Goal: Task Accomplishment & Management: Complete application form

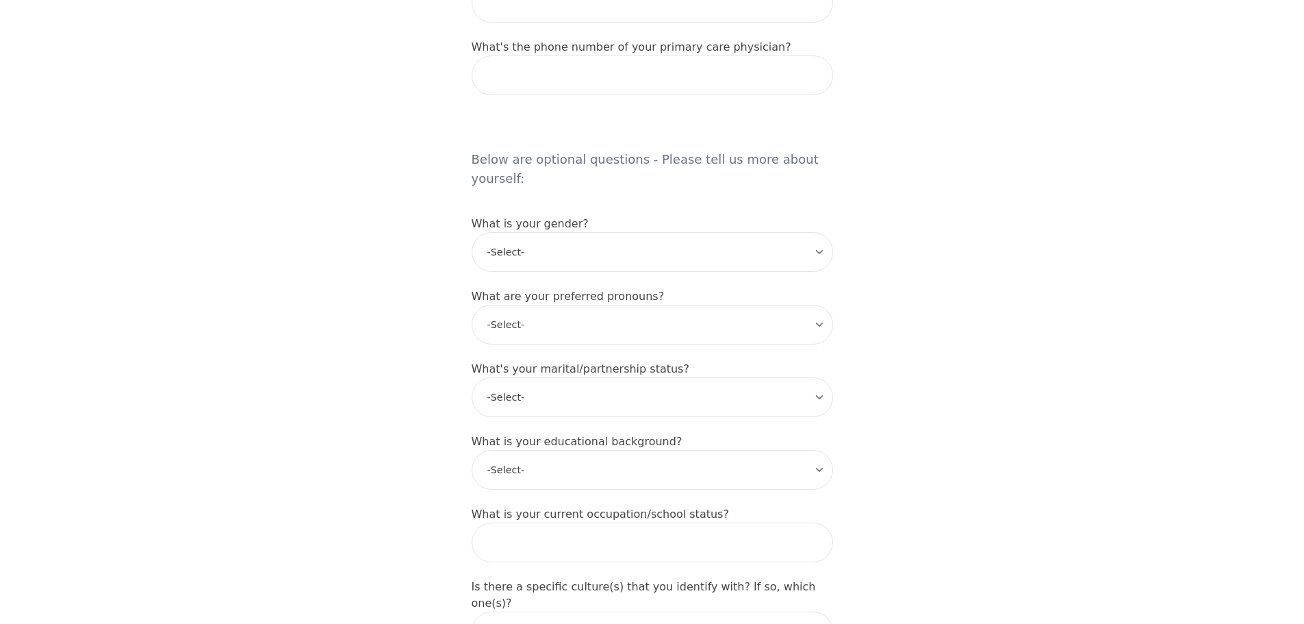
scroll to position [1382, 0]
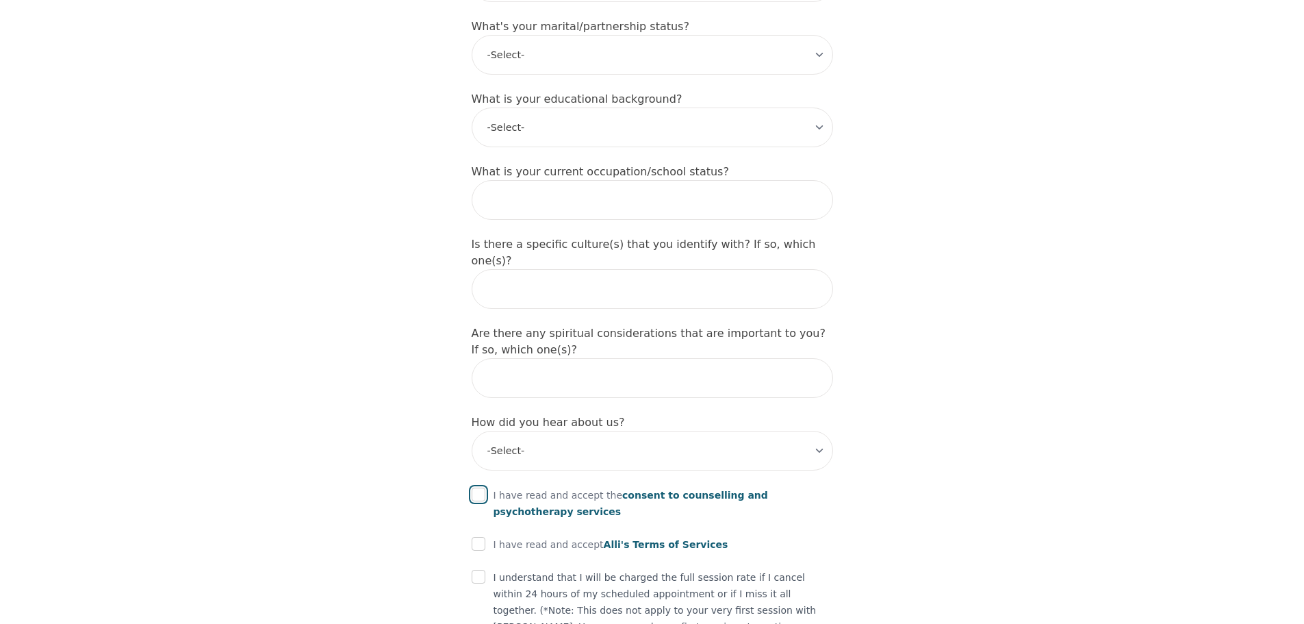
click at [475, 487] on input "checkbox" at bounding box center [479, 494] width 14 height 14
checkbox input "true"
click at [483, 536] on div at bounding box center [479, 544] width 14 height 16
click at [476, 537] on input "checkbox" at bounding box center [479, 544] width 14 height 14
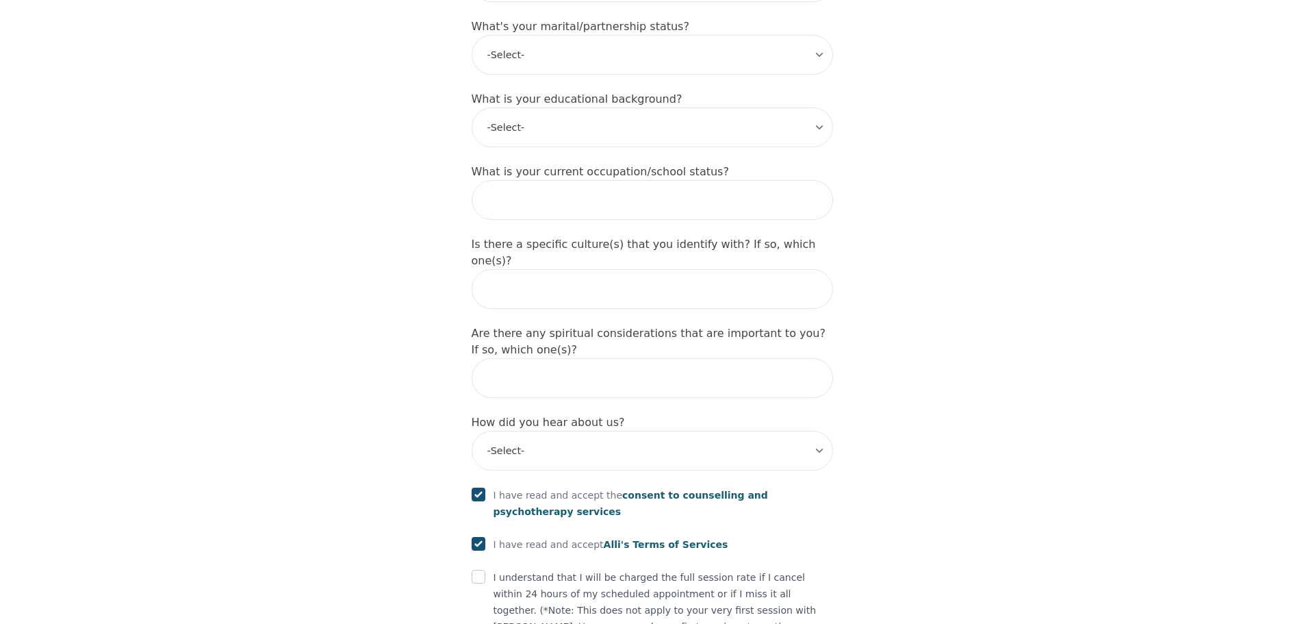
checkbox input "true"
click at [478, 570] on input "checkbox" at bounding box center [479, 577] width 14 height 14
checkbox input "true"
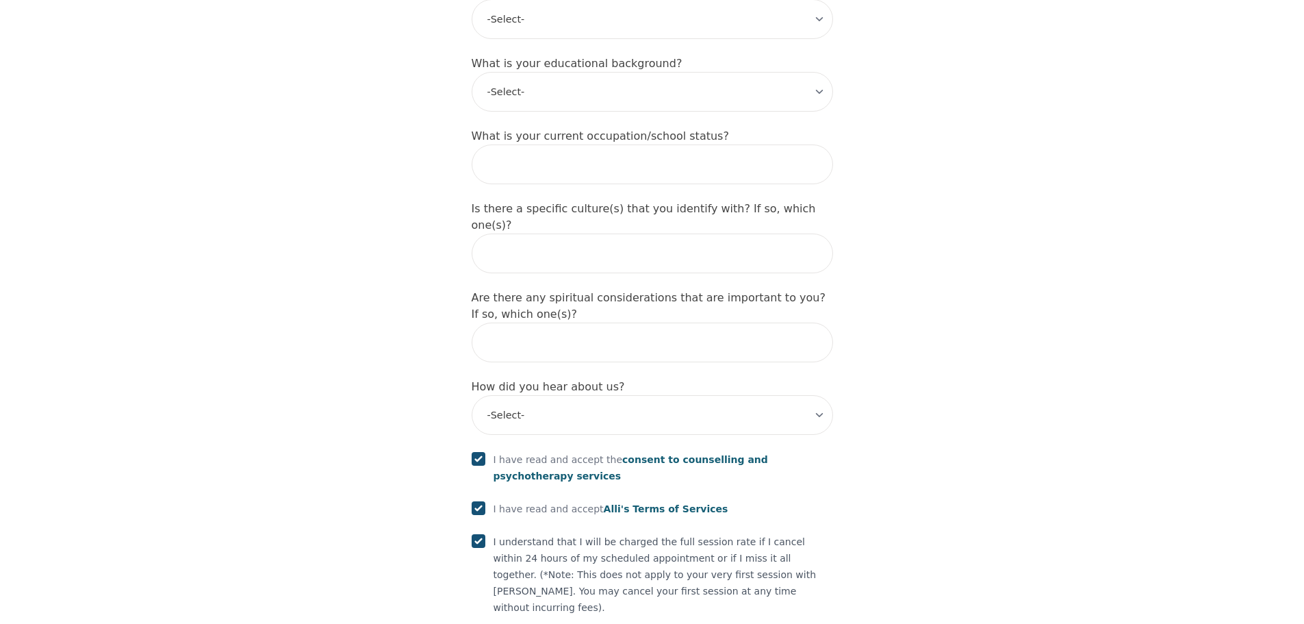
scroll to position [1451, 0]
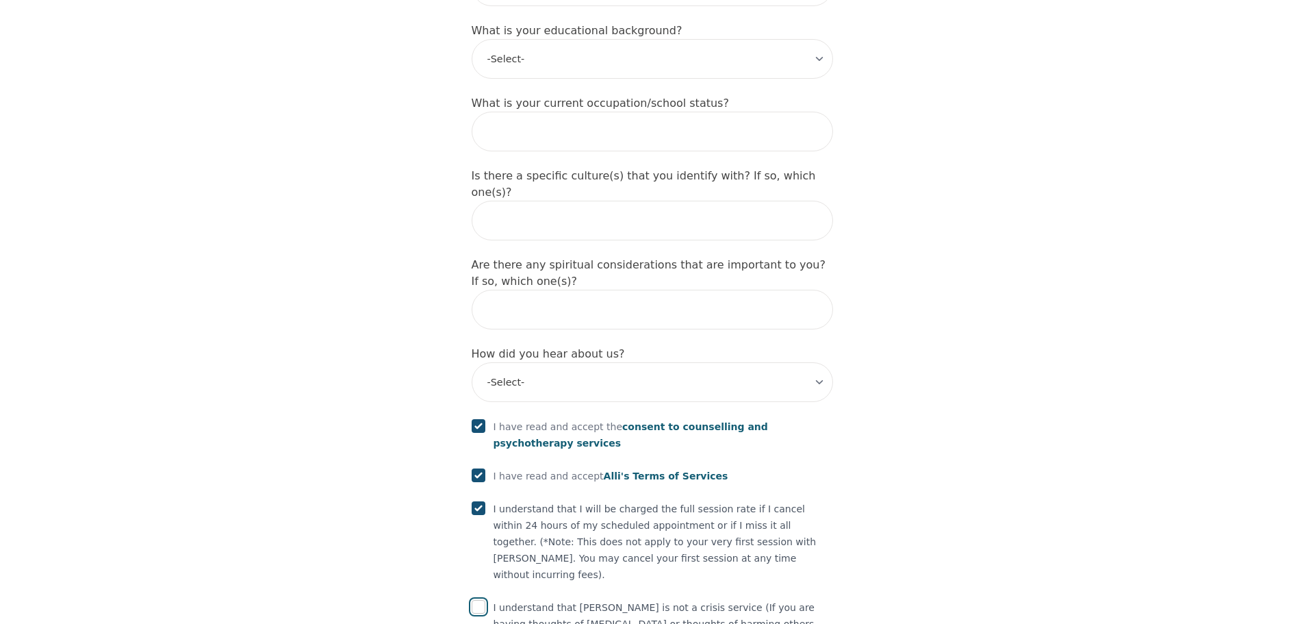
click at [476, 600] on input "checkbox" at bounding box center [479, 607] width 14 height 14
checkbox input "true"
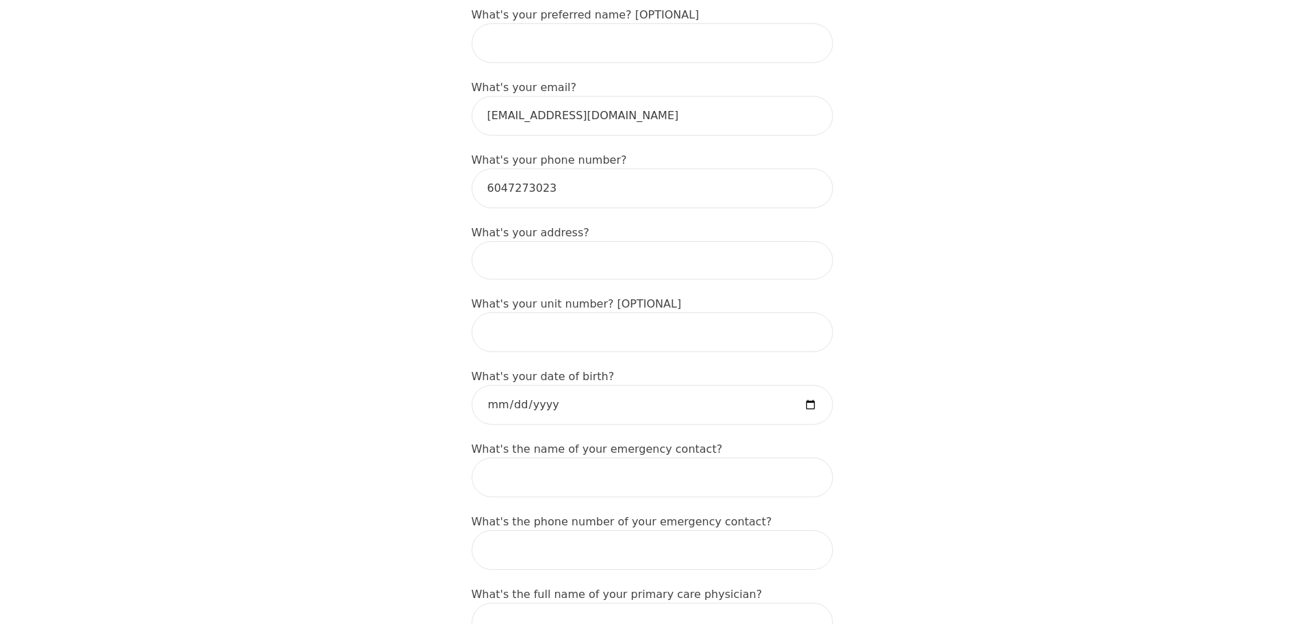
scroll to position [218, 0]
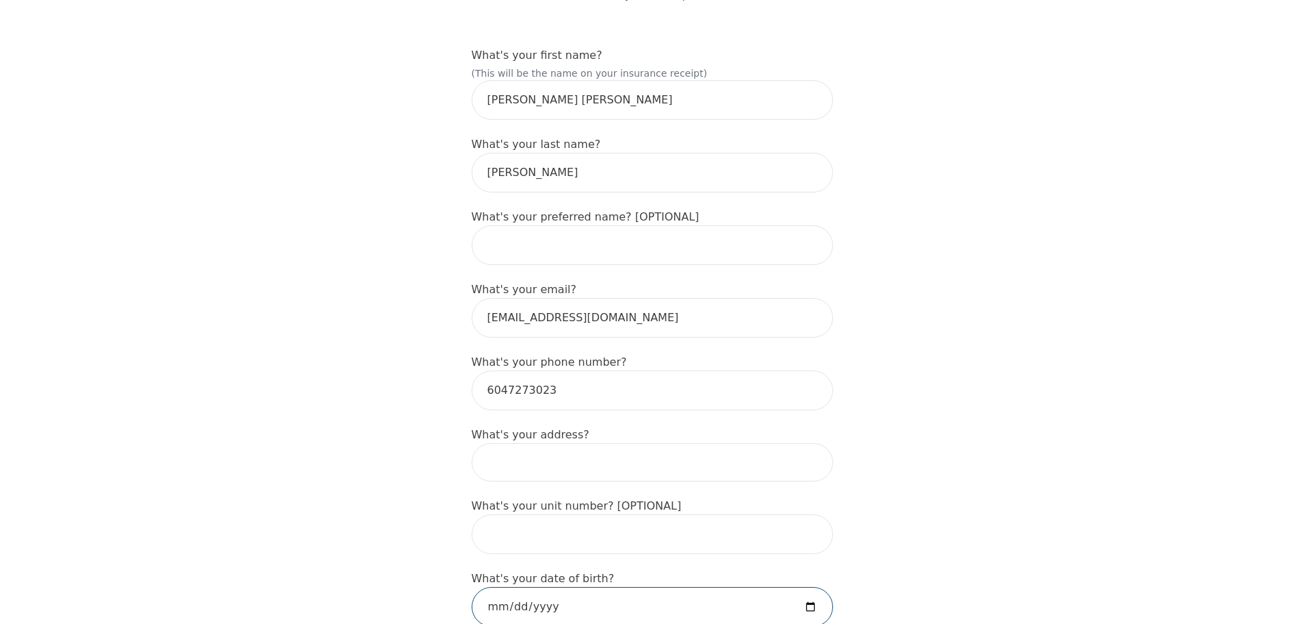
click at [542, 587] on input "date" at bounding box center [652, 607] width 361 height 40
click at [496, 587] on input "date" at bounding box center [652, 607] width 361 height 40
type input "[DATE]"
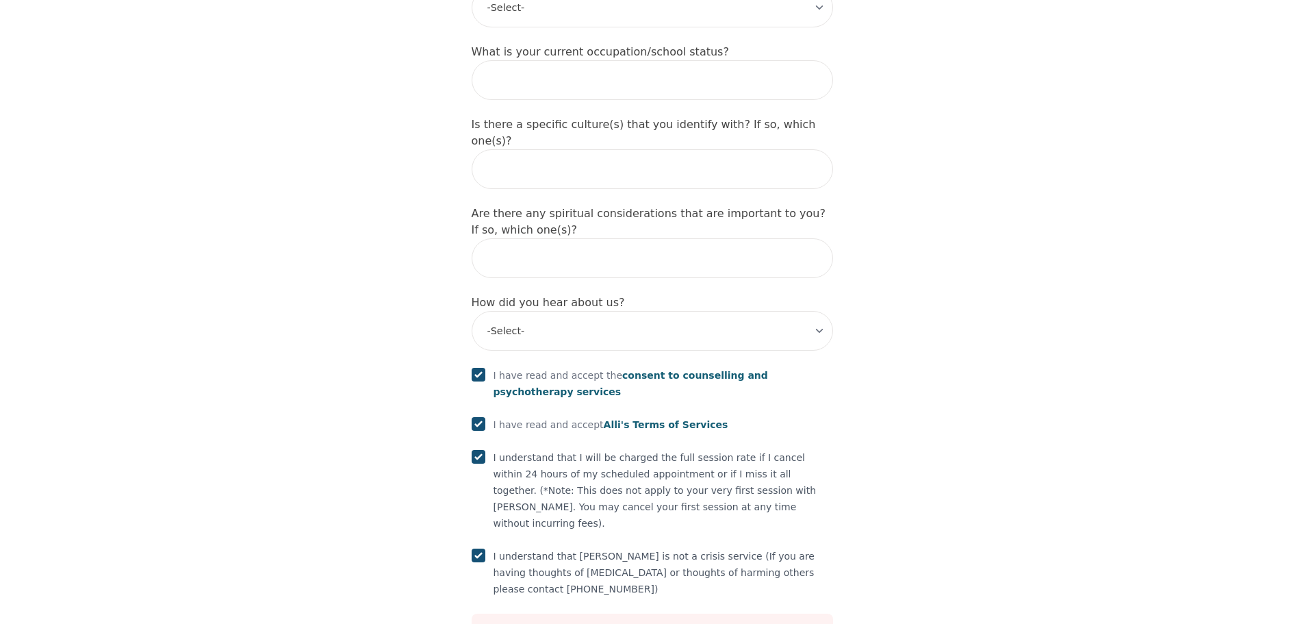
scroll to position [1503, 0]
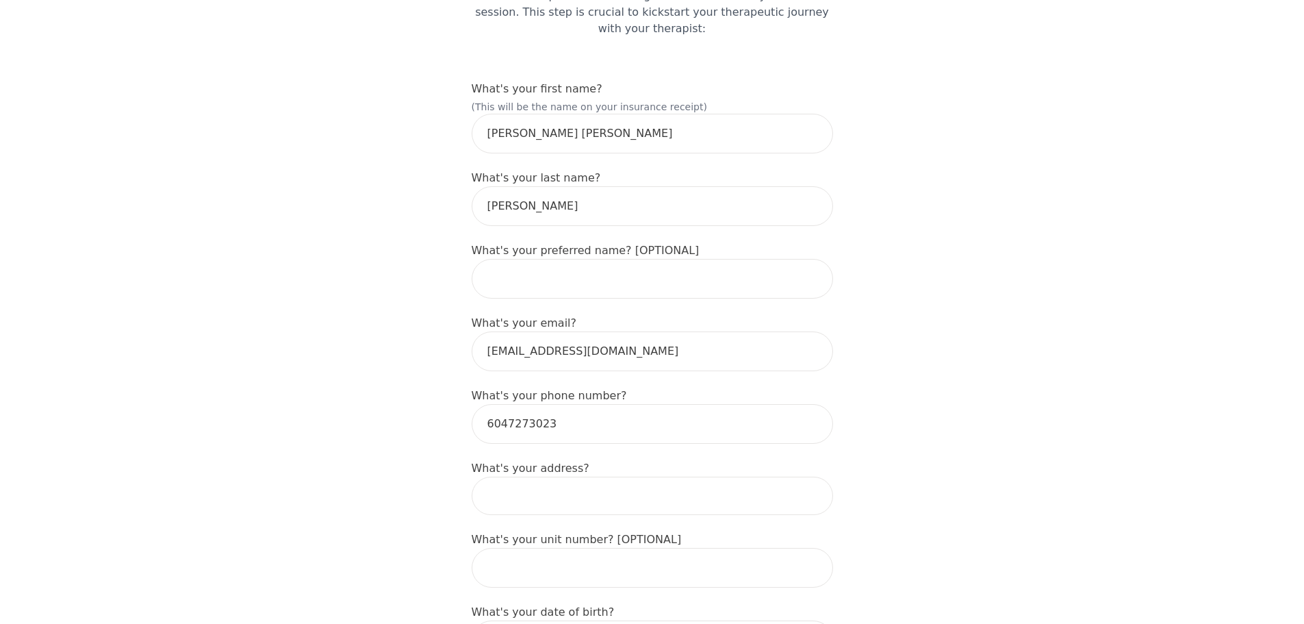
scroll to position [205, 0]
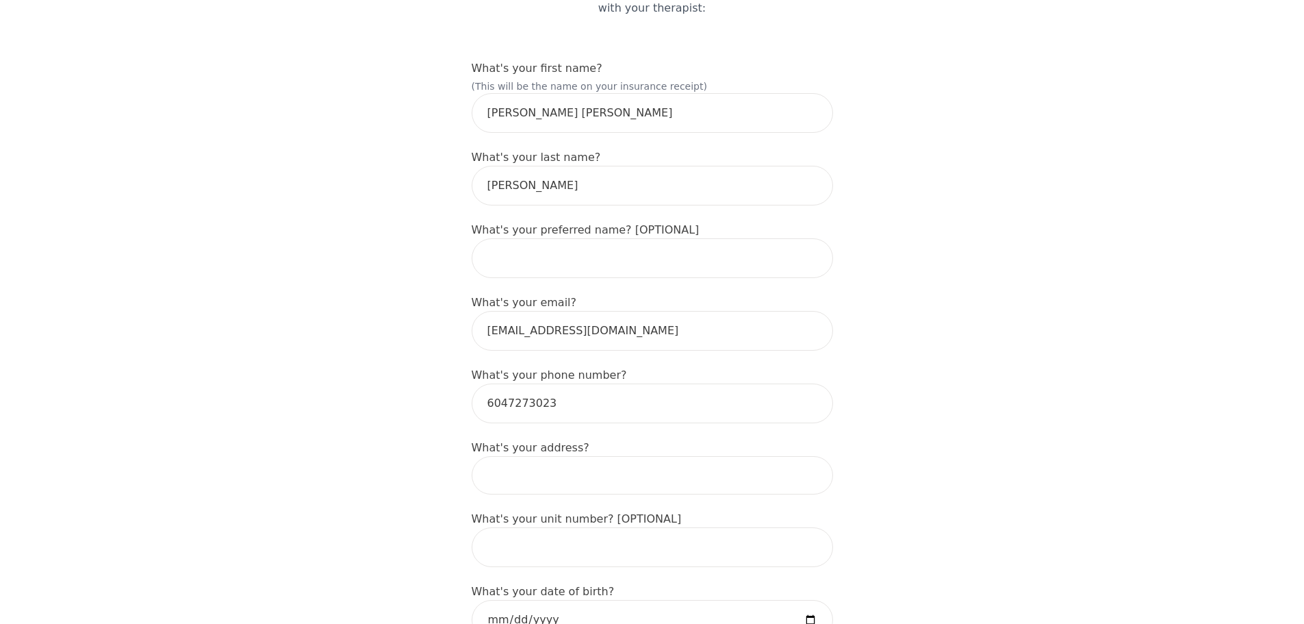
click at [561, 456] on input at bounding box center [652, 475] width 361 height 38
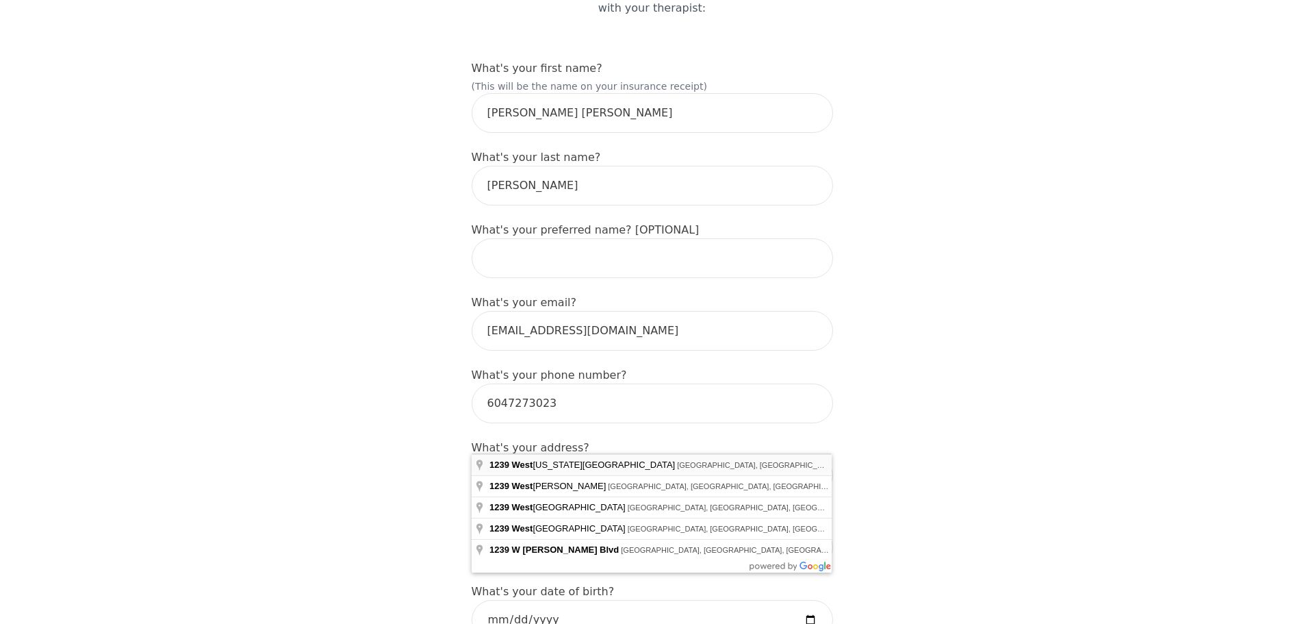
type input "[STREET_ADDRESS][US_STATE]"
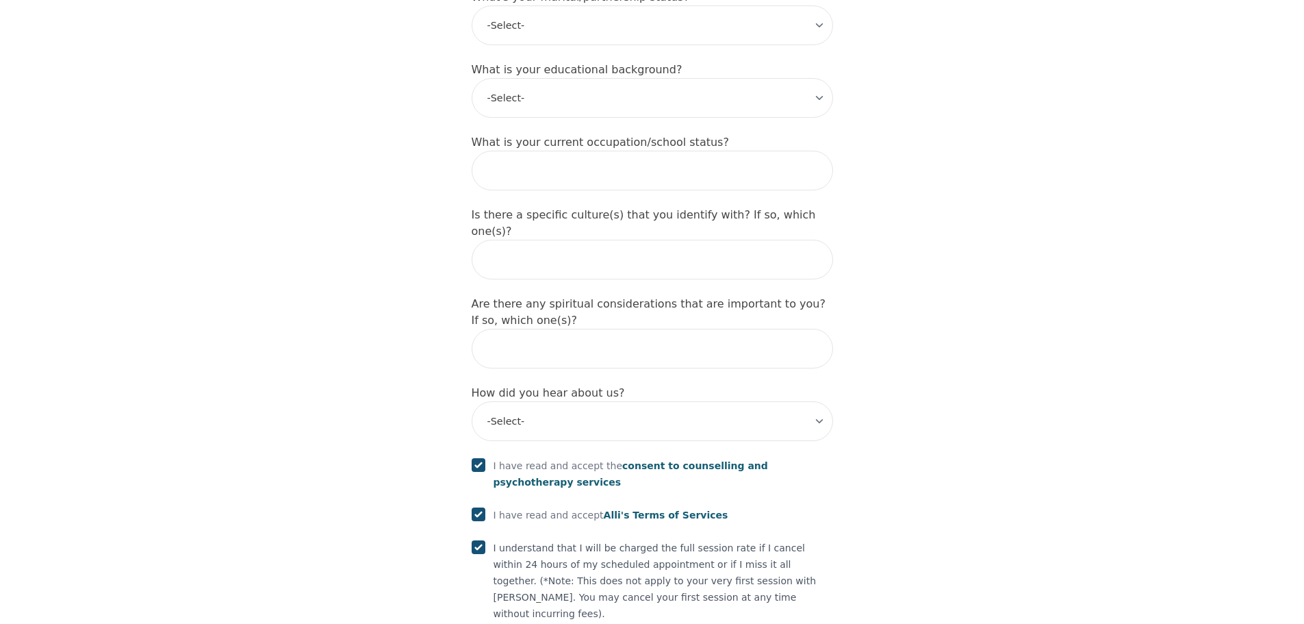
scroll to position [1503, 0]
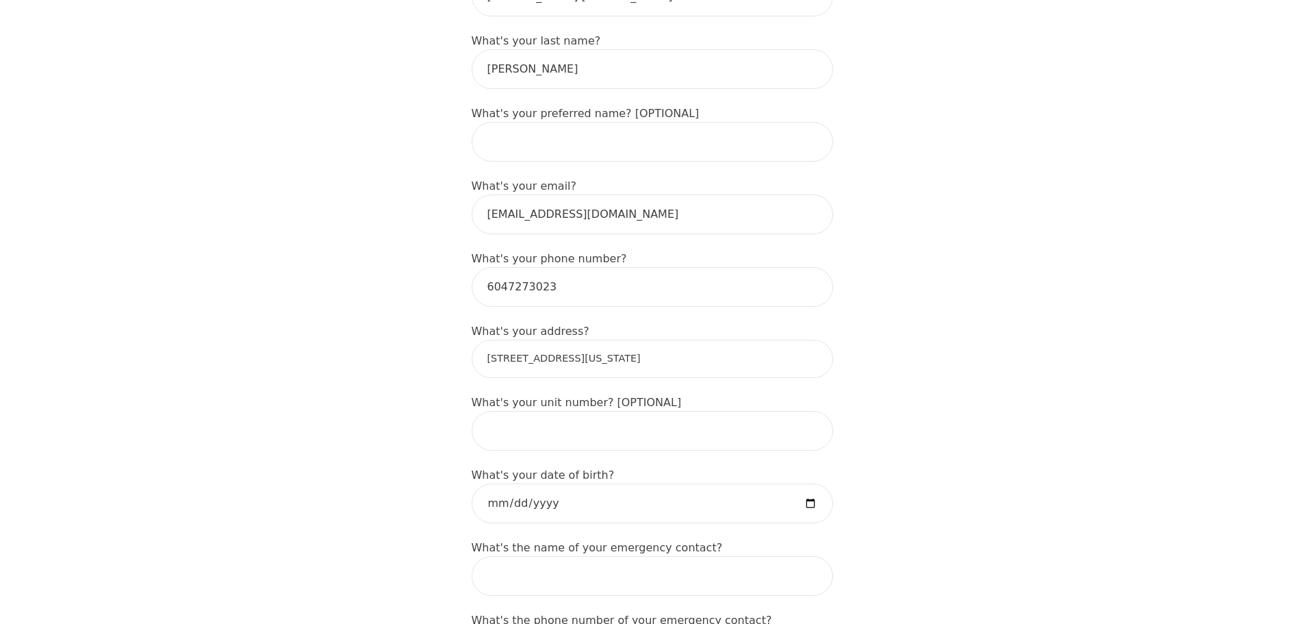
scroll to position [407, 0]
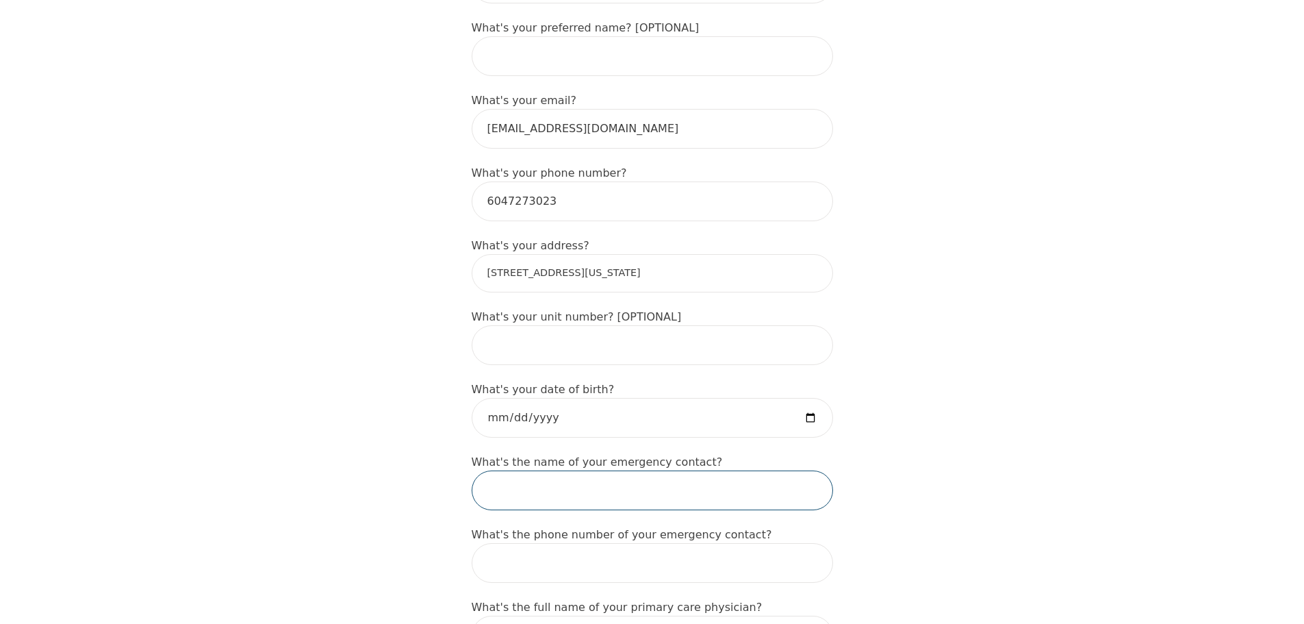
click at [594, 470] on input "text" at bounding box center [652, 490] width 361 height 40
type input "[PERSON_NAME]"
type input "2368635792"
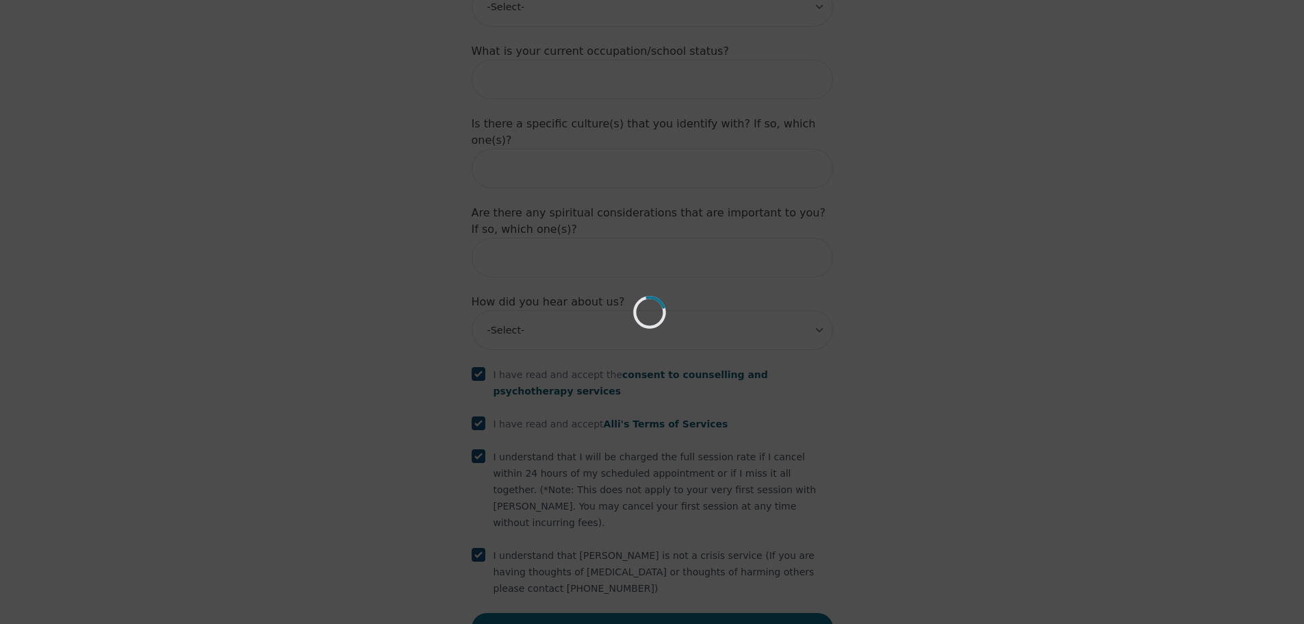
scroll to position [1451, 0]
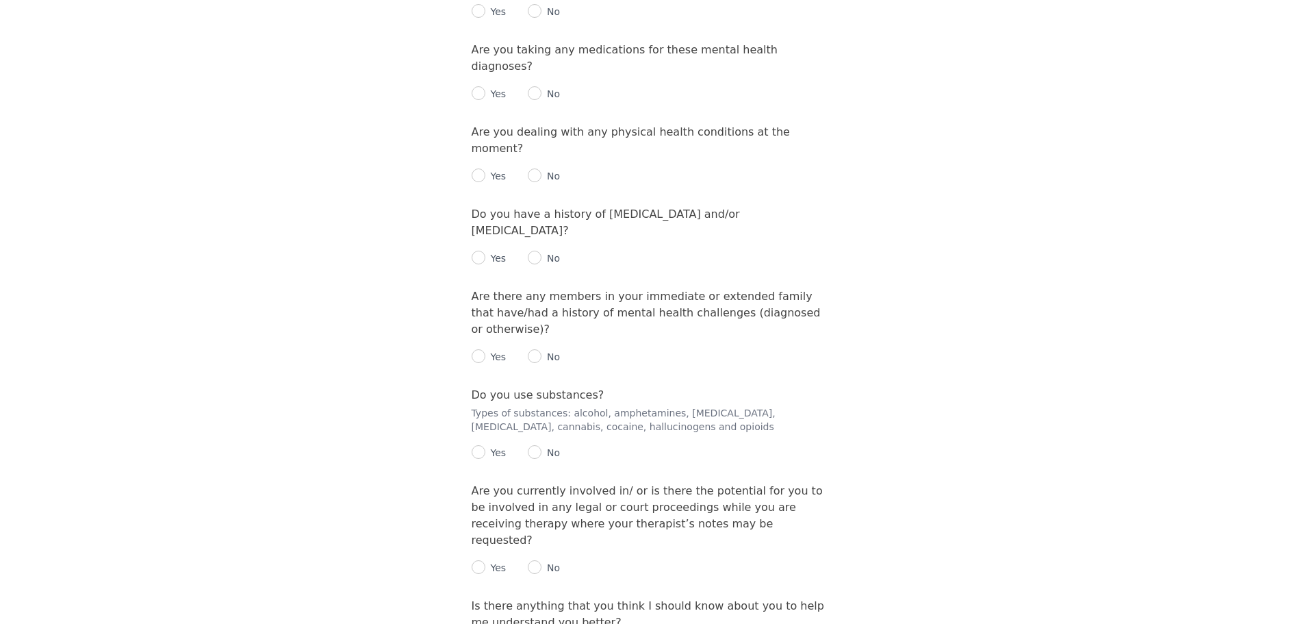
scroll to position [1871, 0]
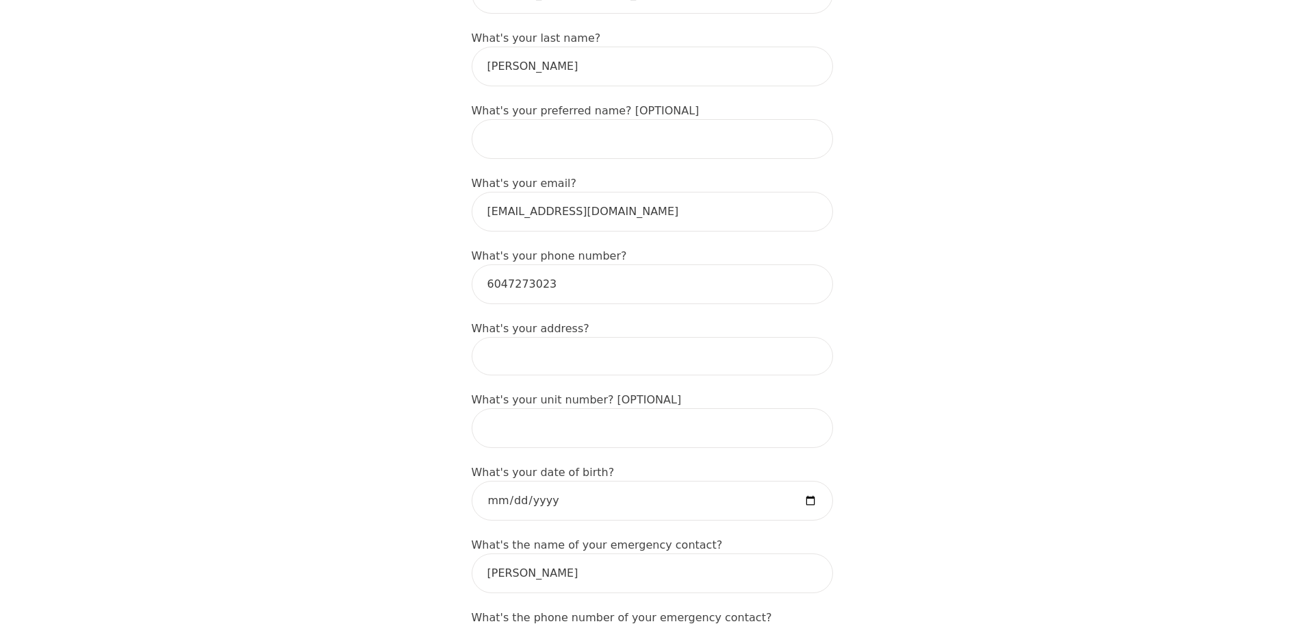
scroll to position [479, 0]
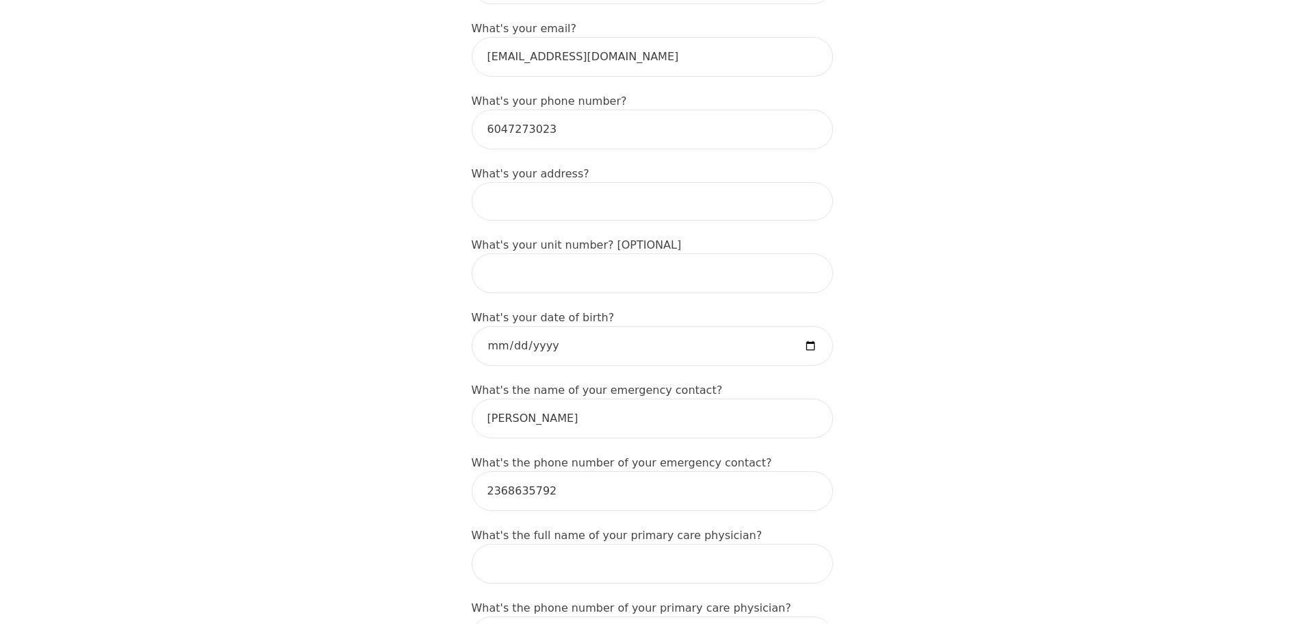
click at [594, 182] on input at bounding box center [652, 201] width 361 height 38
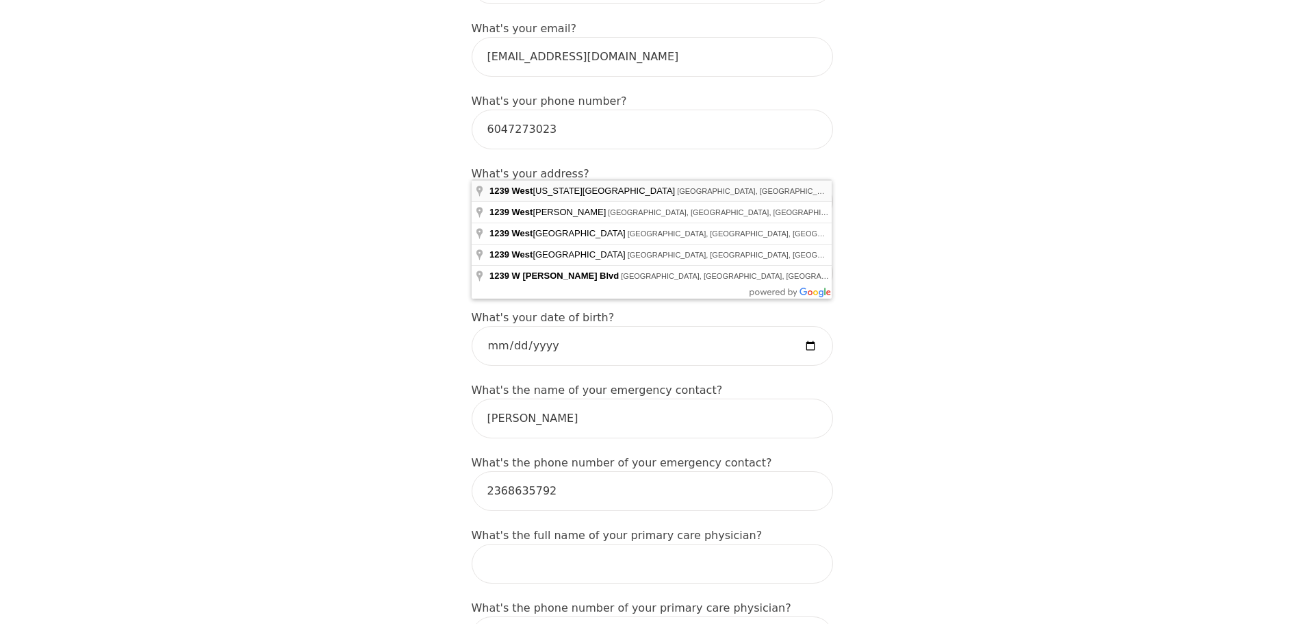
type input "[STREET_ADDRESS][US_STATE]"
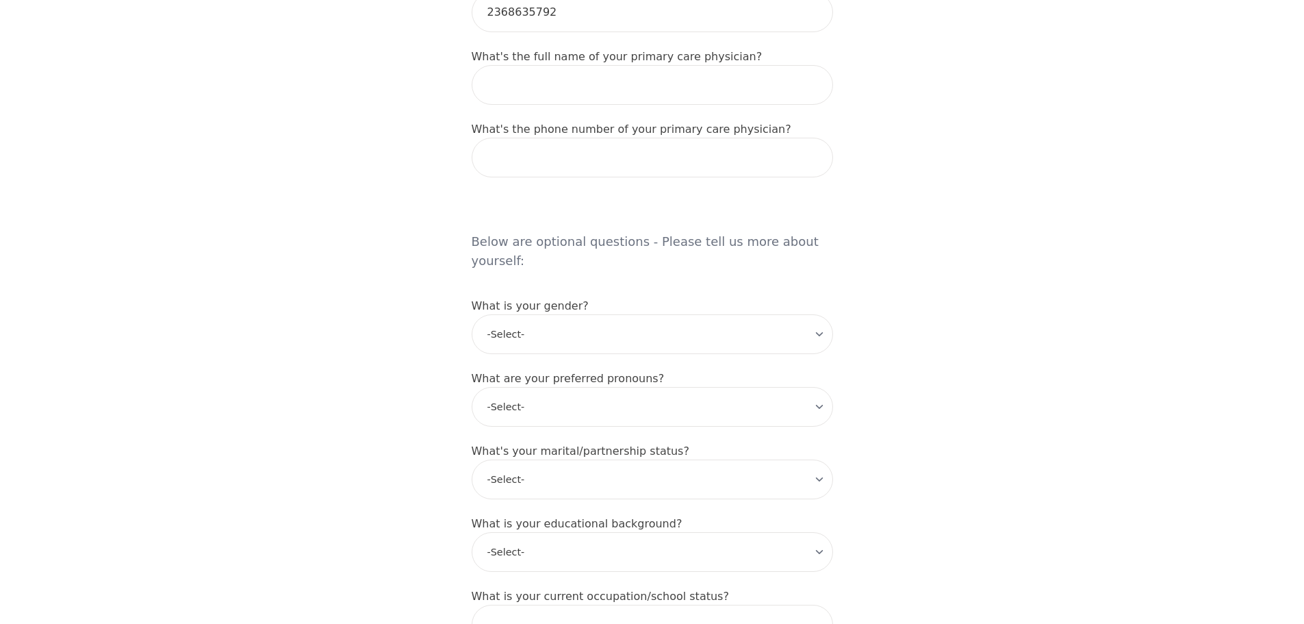
scroll to position [958, 0]
click at [689, 314] on select "-Select- male female non-binary transgender intersex prefer_not_to_say" at bounding box center [652, 334] width 361 height 40
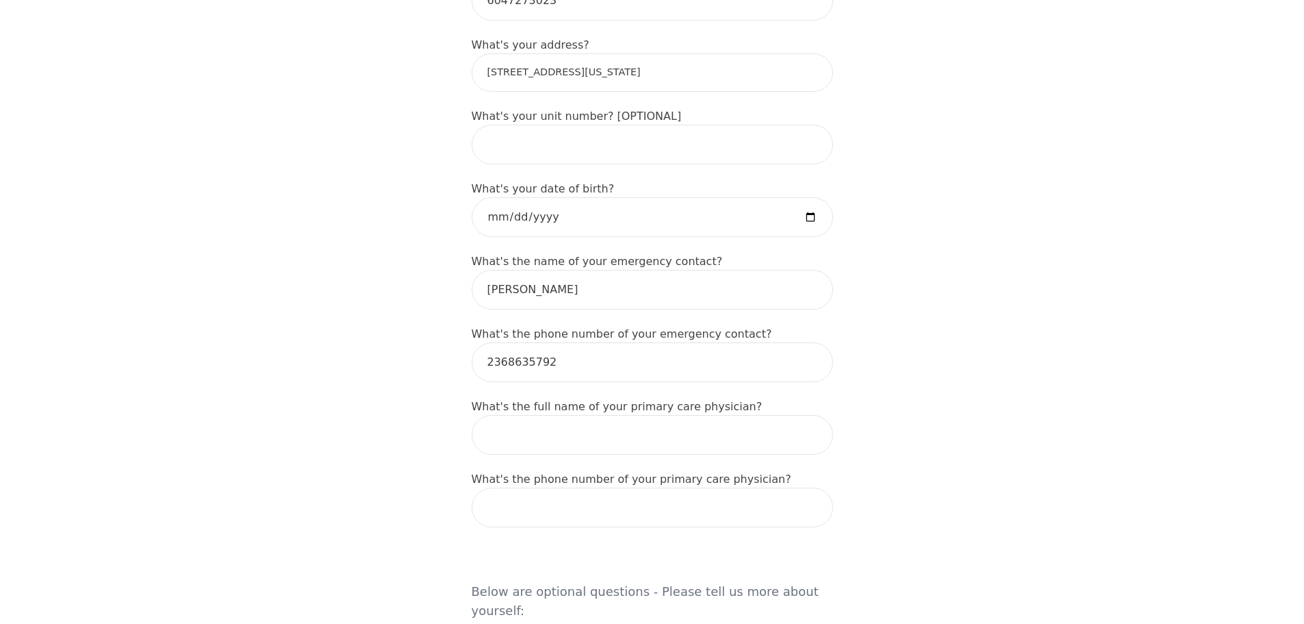
scroll to position [616, 0]
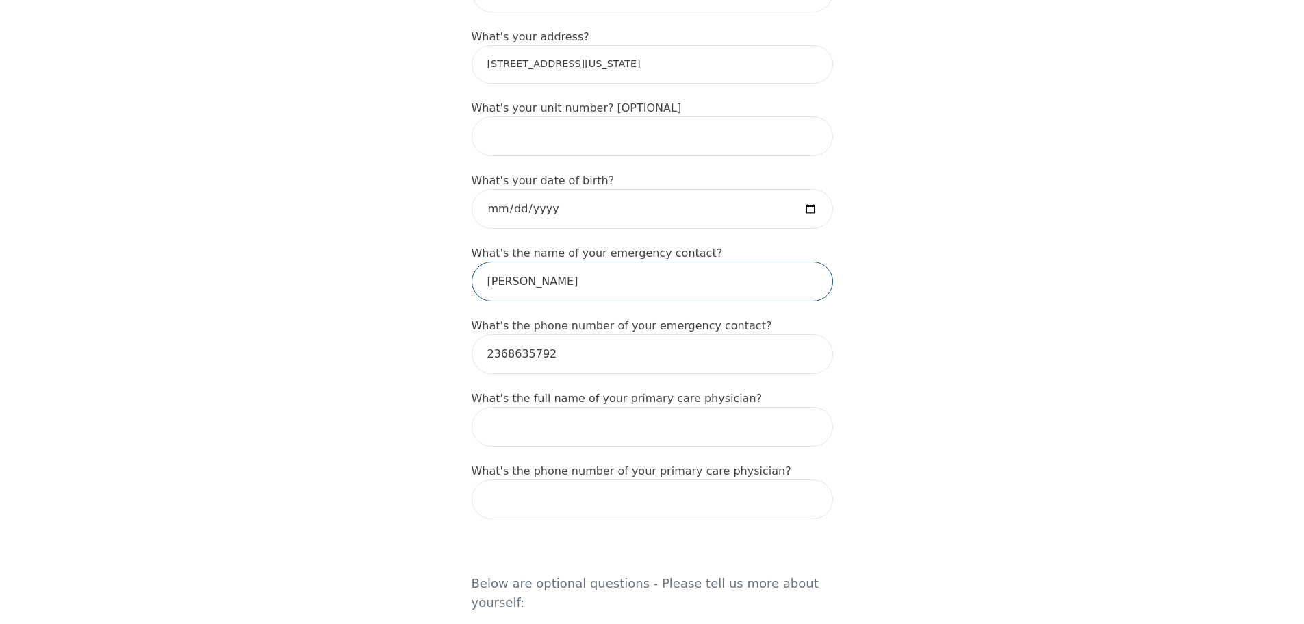
drag, startPoint x: 631, startPoint y: 247, endPoint x: 256, endPoint y: 233, distance: 375.4
click at [256, 233] on div "Intake Assessment for [PERSON_NAME] [PERSON_NAME] Part 1 of 2: Tell Us About Yo…" at bounding box center [652, 484] width 1304 height 2091
type input "Santigo Melendez"
type input "6047228072"
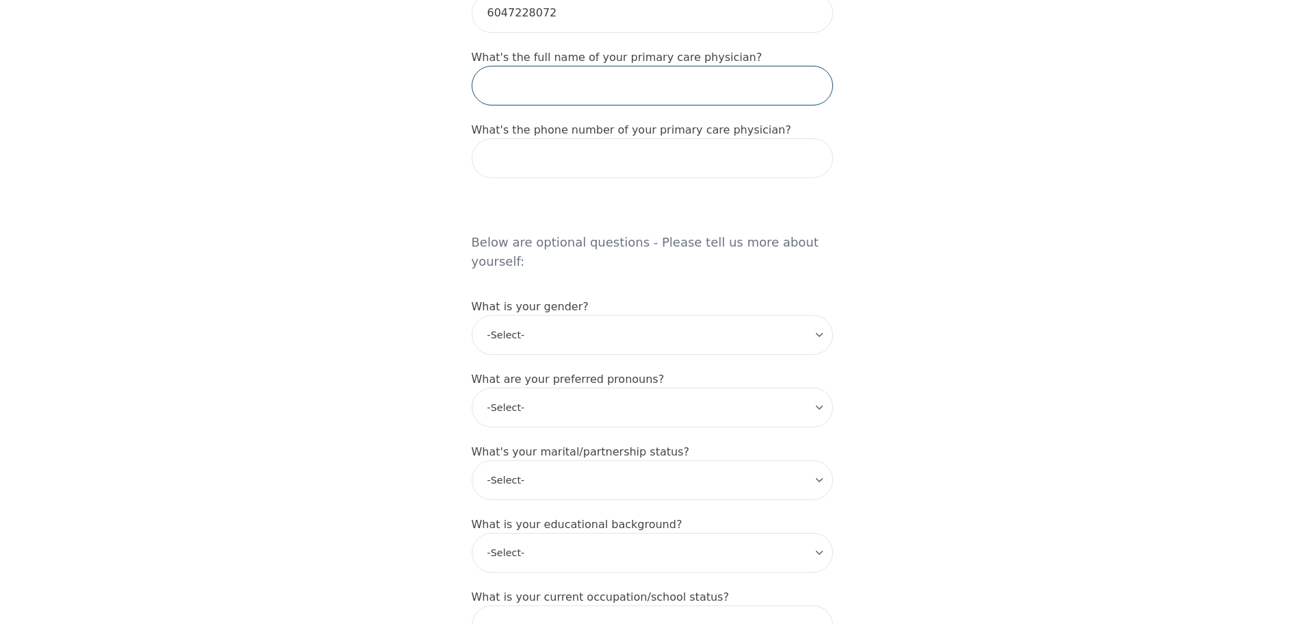
scroll to position [958, 0]
click at [661, 314] on select "-Select- male female non-binary transgender intersex prefer_not_to_say" at bounding box center [652, 334] width 361 height 40
select select "[DEMOGRAPHIC_DATA]"
click at [472, 314] on select "-Select- male female non-binary transgender intersex prefer_not_to_say" at bounding box center [652, 334] width 361 height 40
click at [591, 386] on select "-Select- he/him she/her they/them ze/zir xe/xem ey/em ve/ver tey/ter e/e per/pe…" at bounding box center [652, 406] width 361 height 40
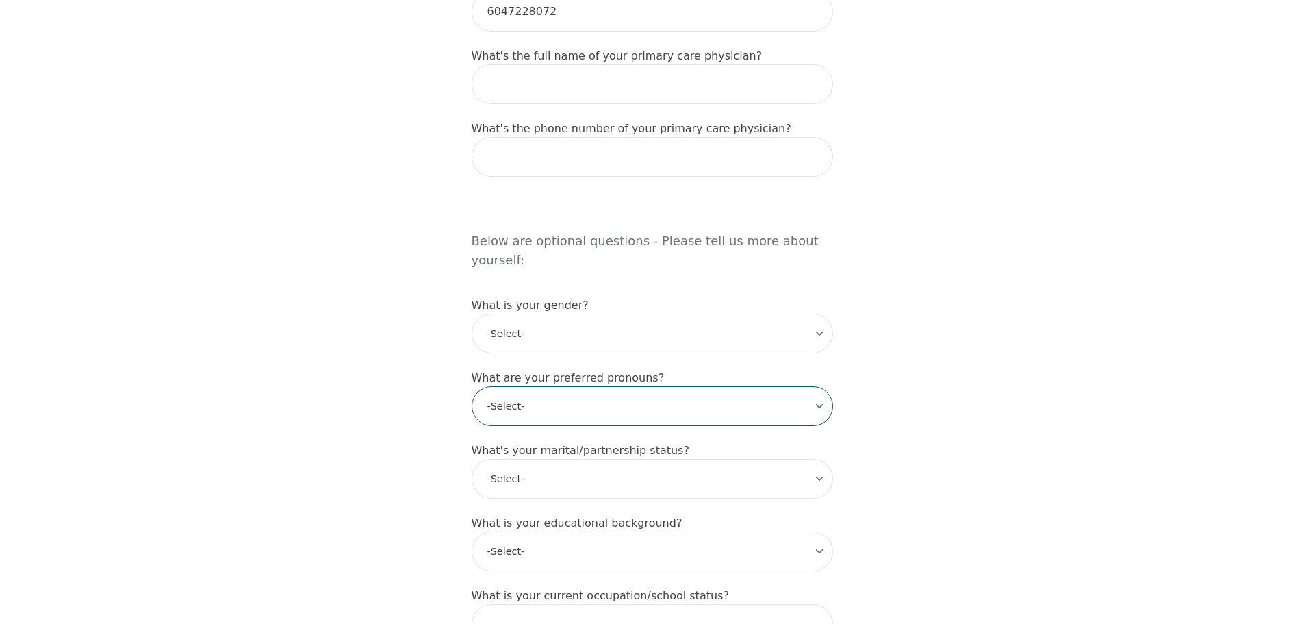
select select "she/her"
click at [472, 386] on select "-Select- he/him she/her they/them ze/zir xe/xem ey/em ve/ver tey/ter e/e per/pe…" at bounding box center [652, 406] width 361 height 40
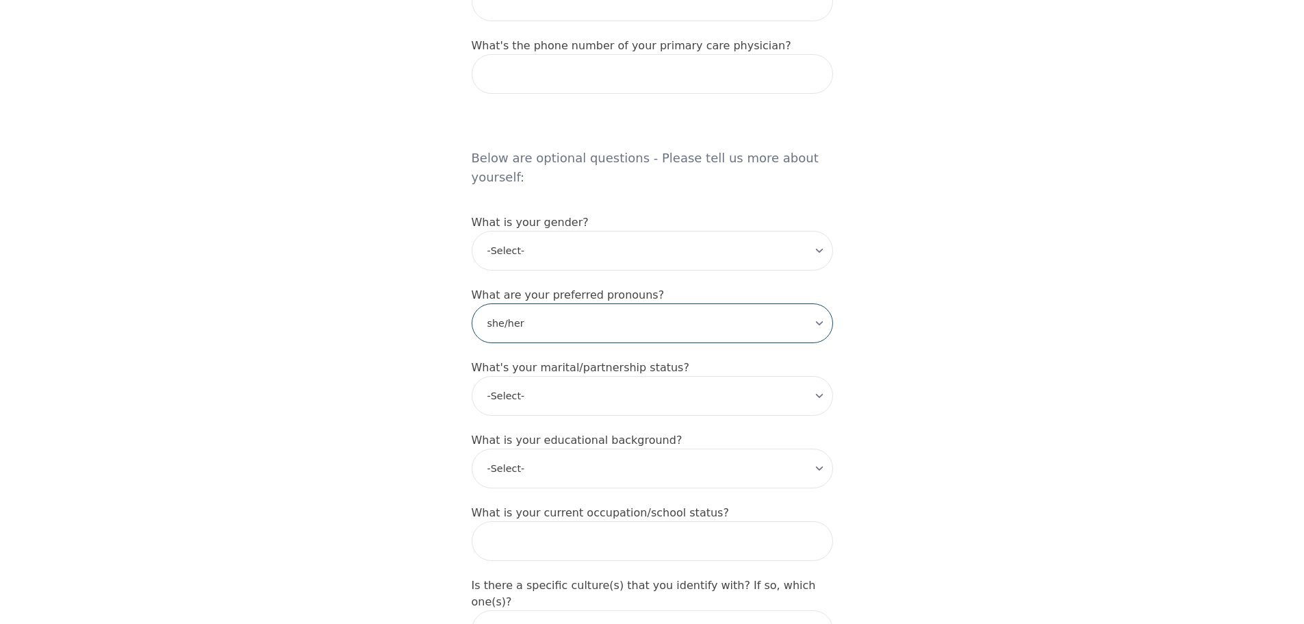
scroll to position [1164, 0]
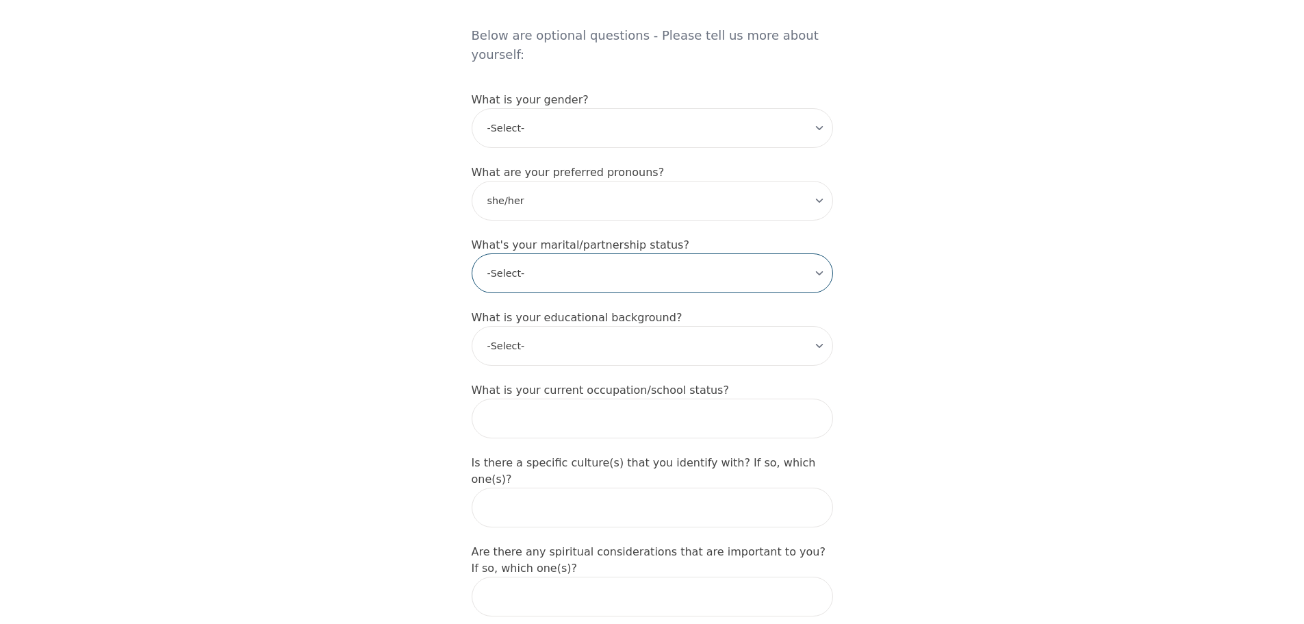
click at [541, 253] on select "-Select- Single Partnered Married Common Law Widowed Separated Divorced" at bounding box center [652, 273] width 361 height 40
select select "Partnered"
click at [472, 253] on select "-Select- Single Partnered Married Common Law Widowed Separated Divorced" at bounding box center [652, 273] width 361 height 40
click at [553, 326] on select "-Select- Less than high school High school Associate degree Bachelor degree Mas…" at bounding box center [652, 346] width 361 height 40
select select "Bachelor degree"
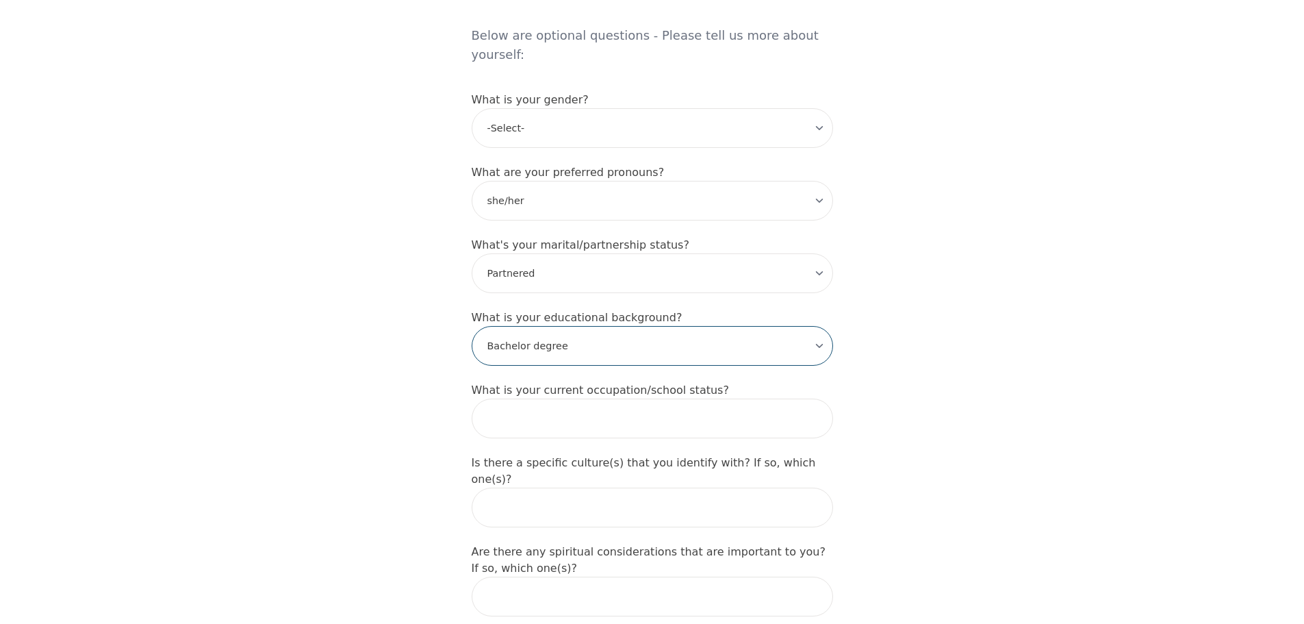
click at [472, 326] on select "-Select- Less than high school High school Associate degree Bachelor degree Mas…" at bounding box center [652, 346] width 361 height 40
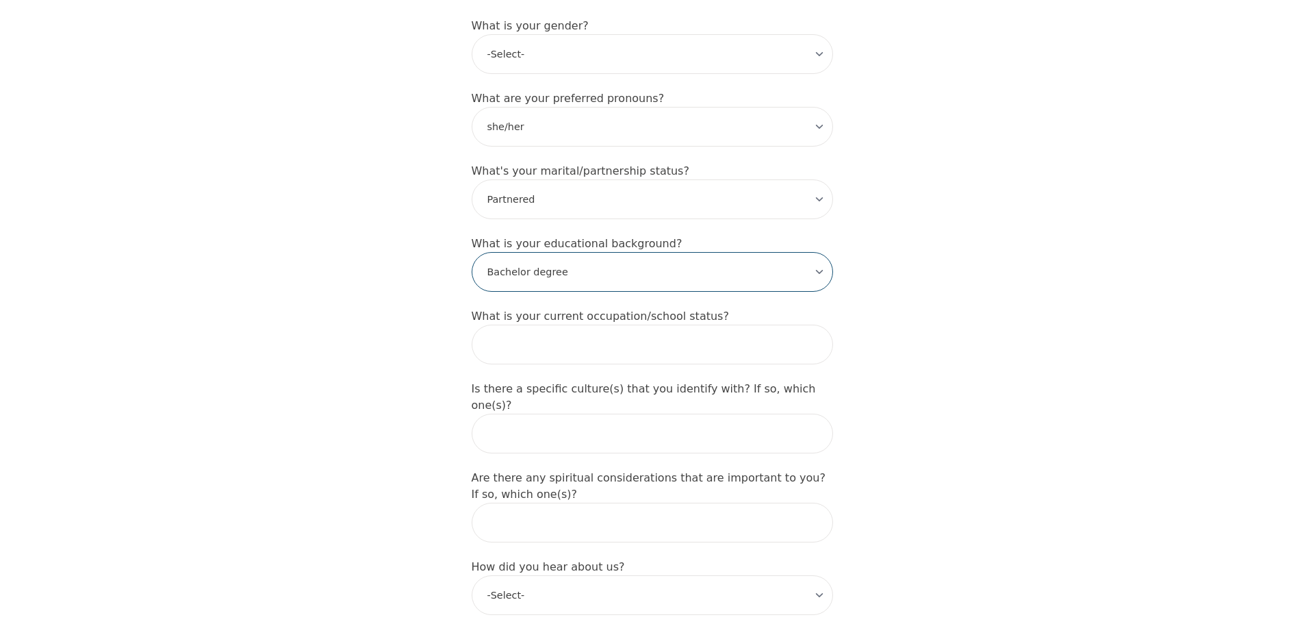
scroll to position [1369, 0]
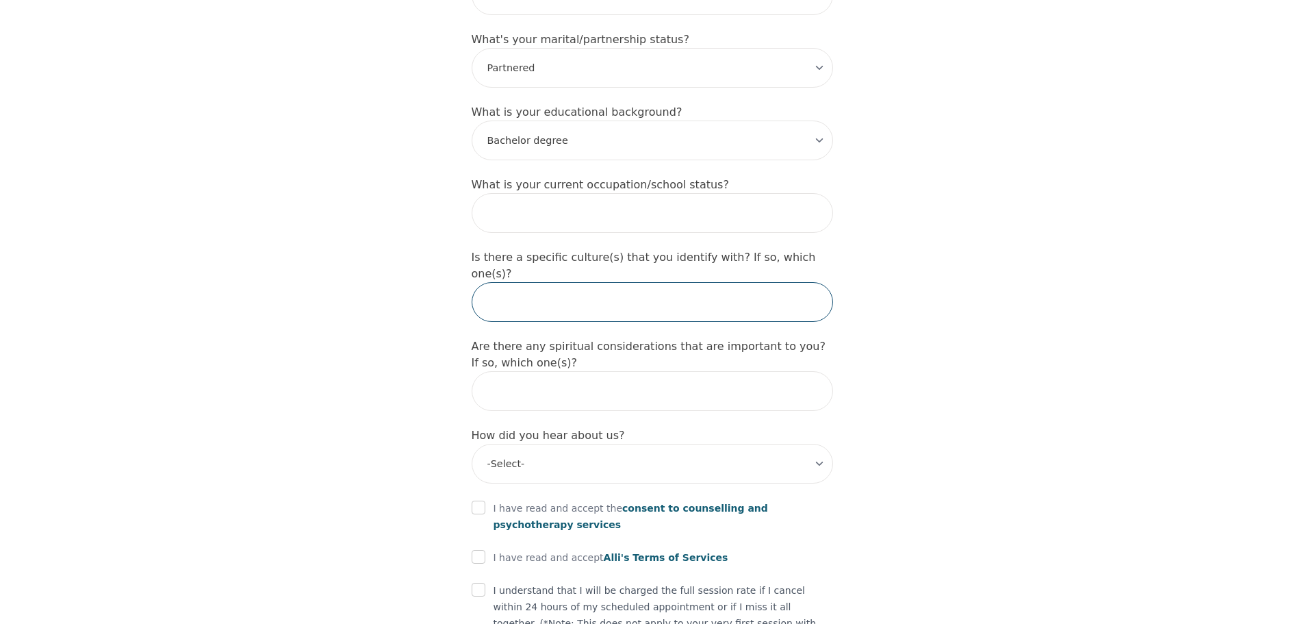
click at [561, 282] on input "text" at bounding box center [652, 302] width 361 height 40
type input "Latino"
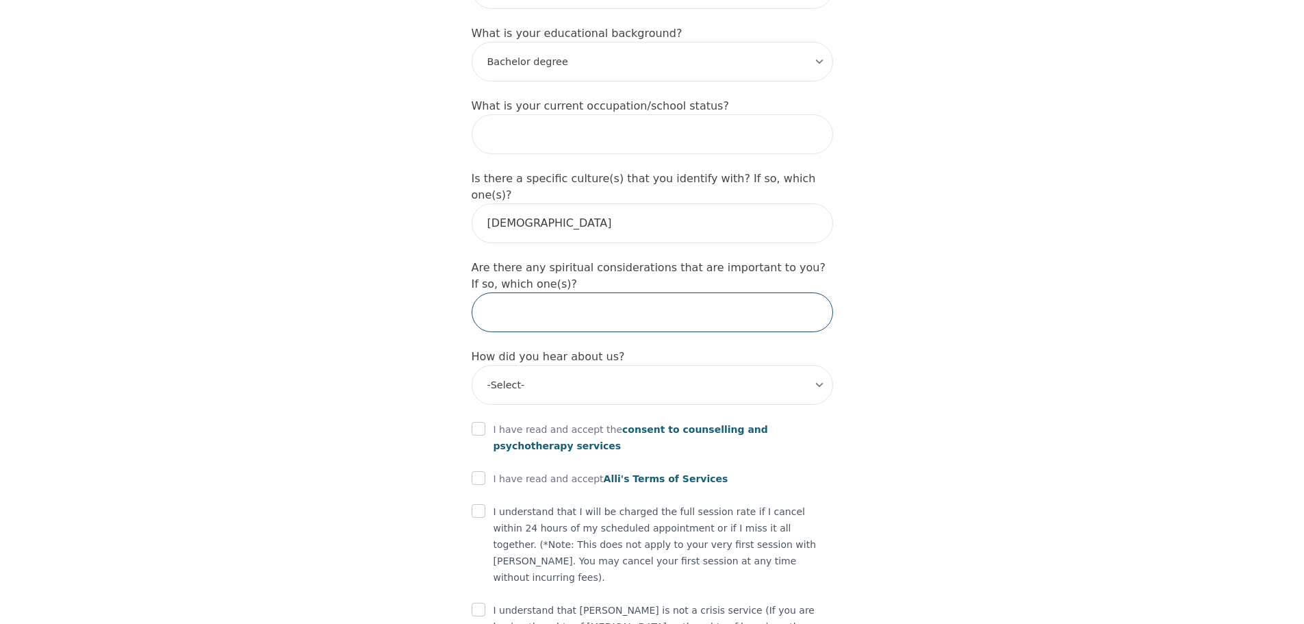
scroll to position [1451, 0]
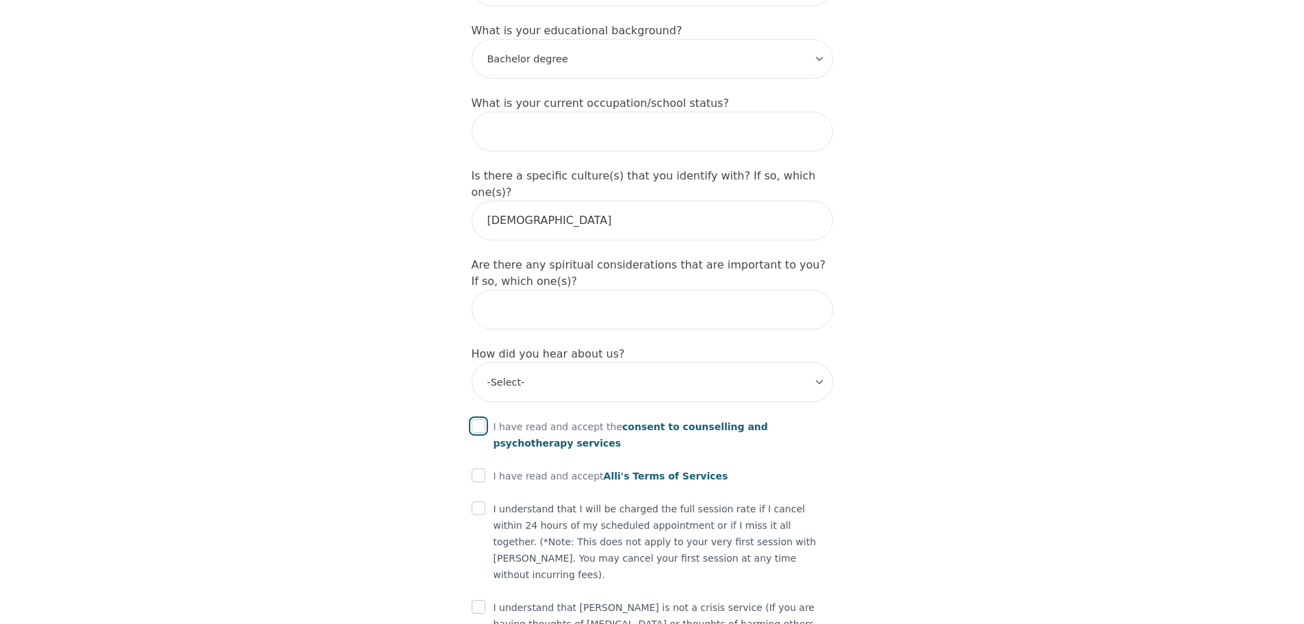
click at [478, 419] on input "checkbox" at bounding box center [479, 426] width 14 height 14
checkbox input "true"
click at [473, 468] on input "checkbox" at bounding box center [479, 475] width 14 height 14
checkbox input "true"
click at [479, 500] on div "I understand that I will be charged the full session rate if I cancel within 24…" at bounding box center [652, 541] width 361 height 82
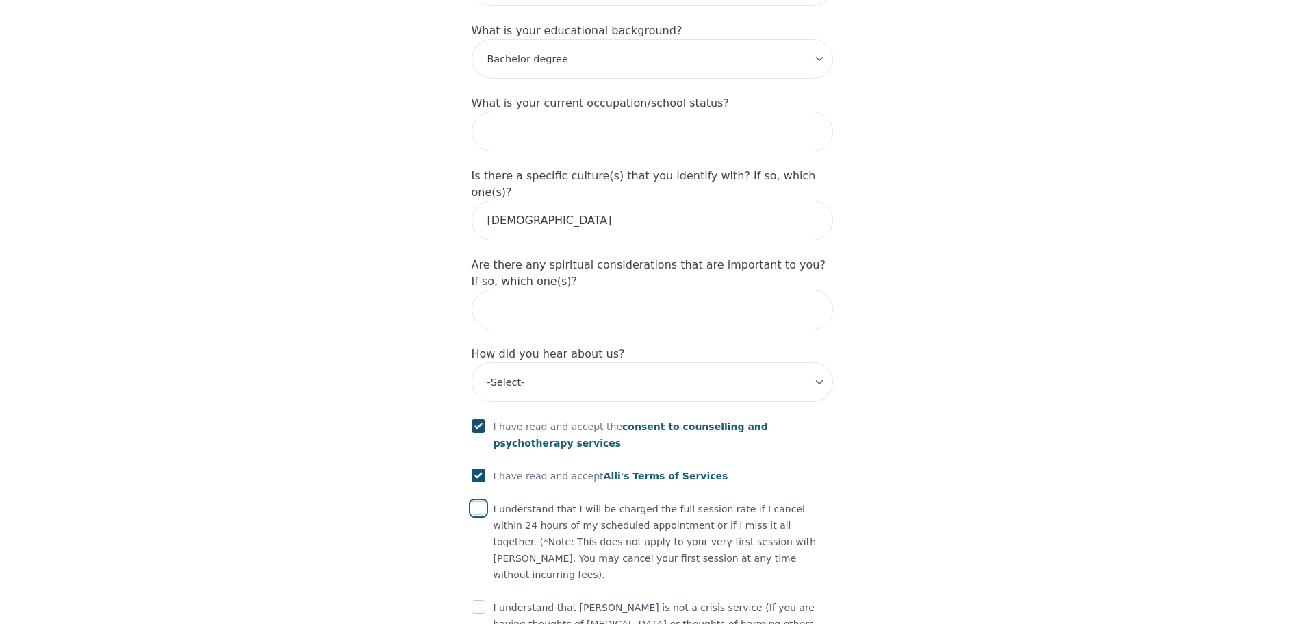
click at [476, 501] on input "checkbox" at bounding box center [479, 508] width 14 height 14
checkbox input "true"
click at [482, 600] on input "checkbox" at bounding box center [479, 607] width 14 height 14
checkbox input "true"
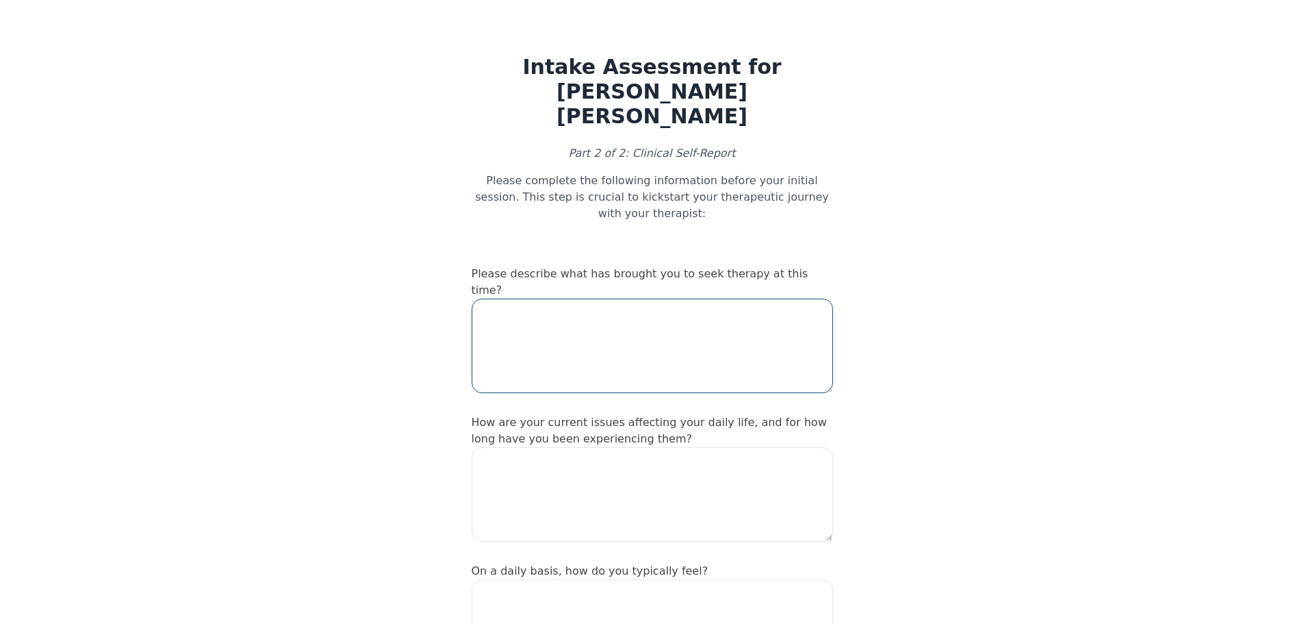
click at [576, 298] on textarea at bounding box center [652, 345] width 361 height 94
paste textarea ""I’m coming to therapy because we’ve been struggling with trust, communication,…"
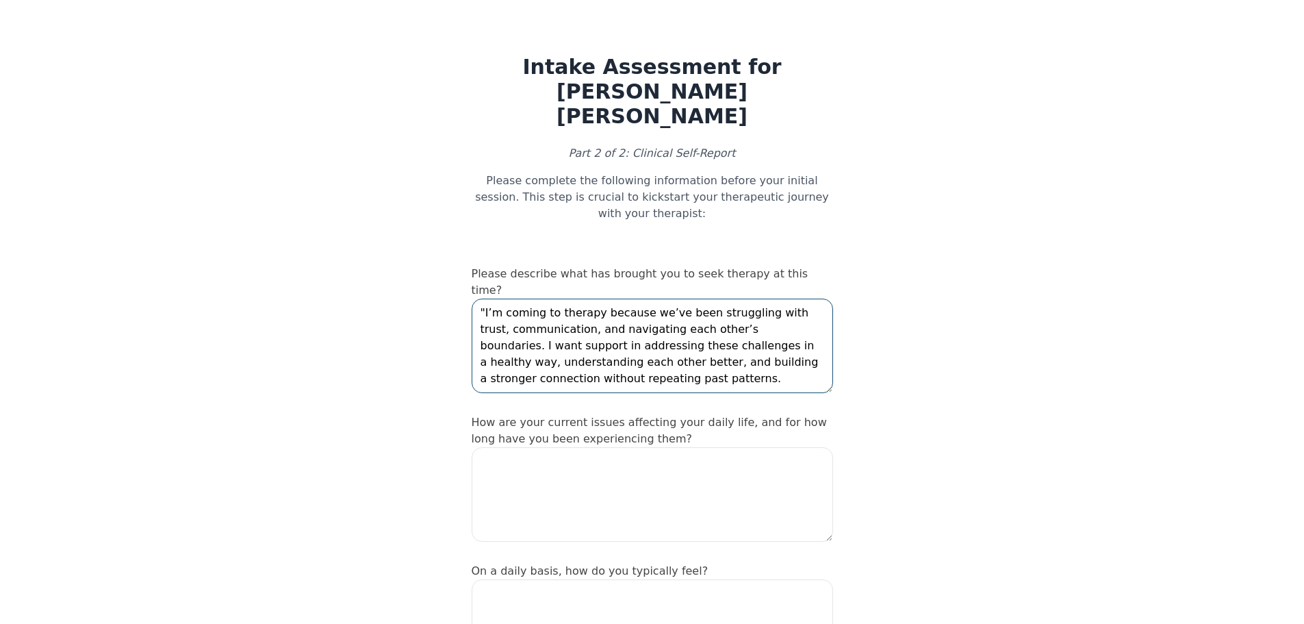
click at [482, 298] on textarea ""I’m coming to therapy because we’ve been struggling with trust, communication,…" at bounding box center [652, 345] width 361 height 94
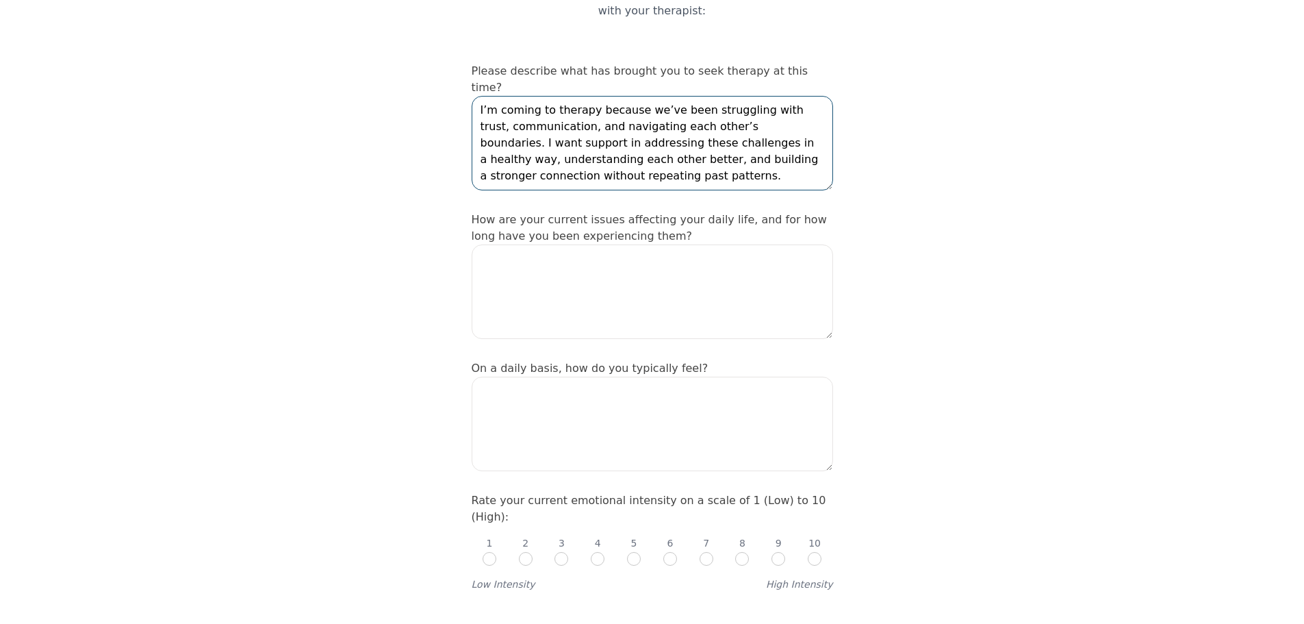
scroll to position [205, 0]
type textarea "I’m coming to therapy because we’ve been struggling with trust, communication, …"
click at [594, 242] on textarea at bounding box center [652, 289] width 361 height 94
paste textarea ""These issues are affecting my daily life by causing stress, anxiety, and tensi…"
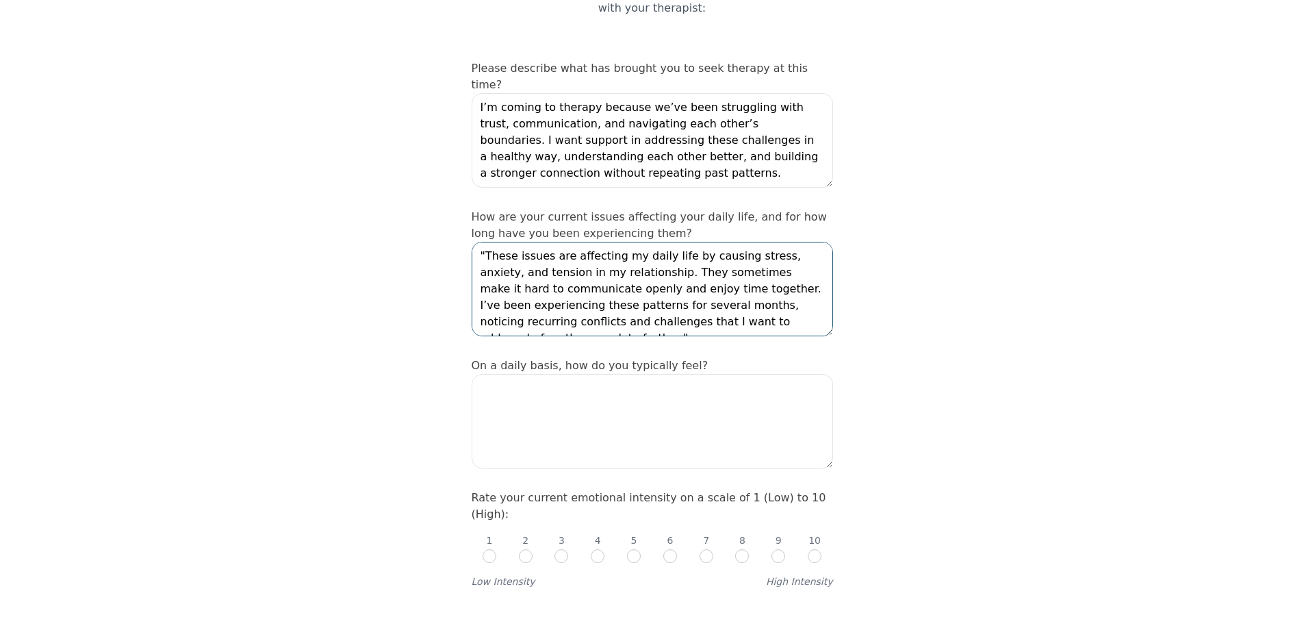
click at [485, 242] on textarea ""These issues are affecting my daily life by causing stress, anxiety, and tensi…" at bounding box center [652, 289] width 361 height 94
click at [798, 266] on textarea "These issues are affecting my daily life by causing stress, anxiety, and tensio…" at bounding box center [652, 289] width 361 height 94
type textarea "These issues are affecting my daily life by causing stress, anxiety, and tensio…"
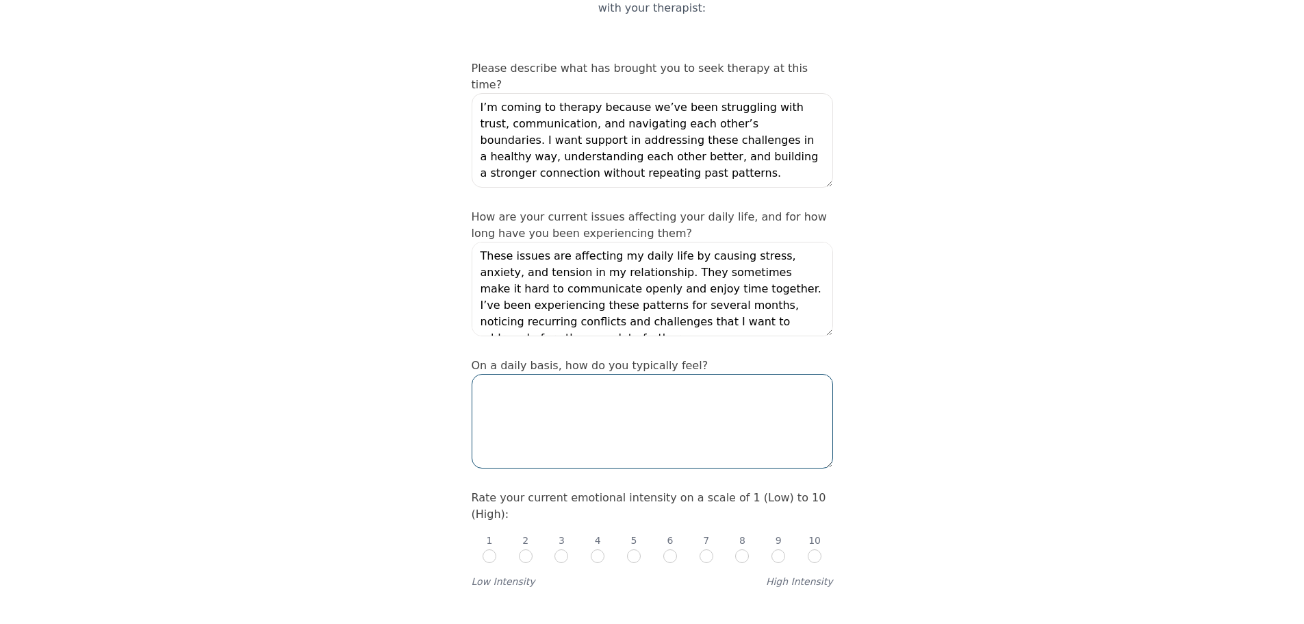
click at [533, 374] on textarea at bounding box center [652, 421] width 361 height 94
paste textarea ""On a daily basis, I generally feel good, but there are days when something hap…"
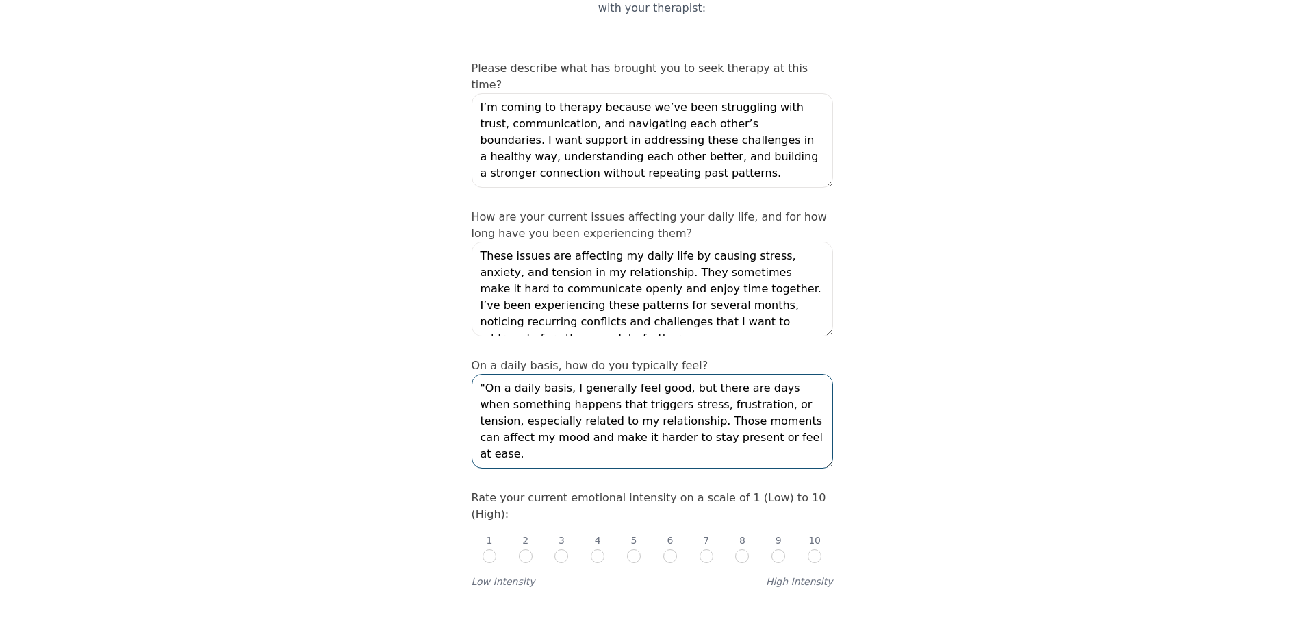
click at [487, 374] on textarea ""On a daily basis, I generally feel good, but there are days when something hap…" at bounding box center [652, 421] width 361 height 94
type textarea "On a daily basis, I generally feel good, but there are days when something happ…"
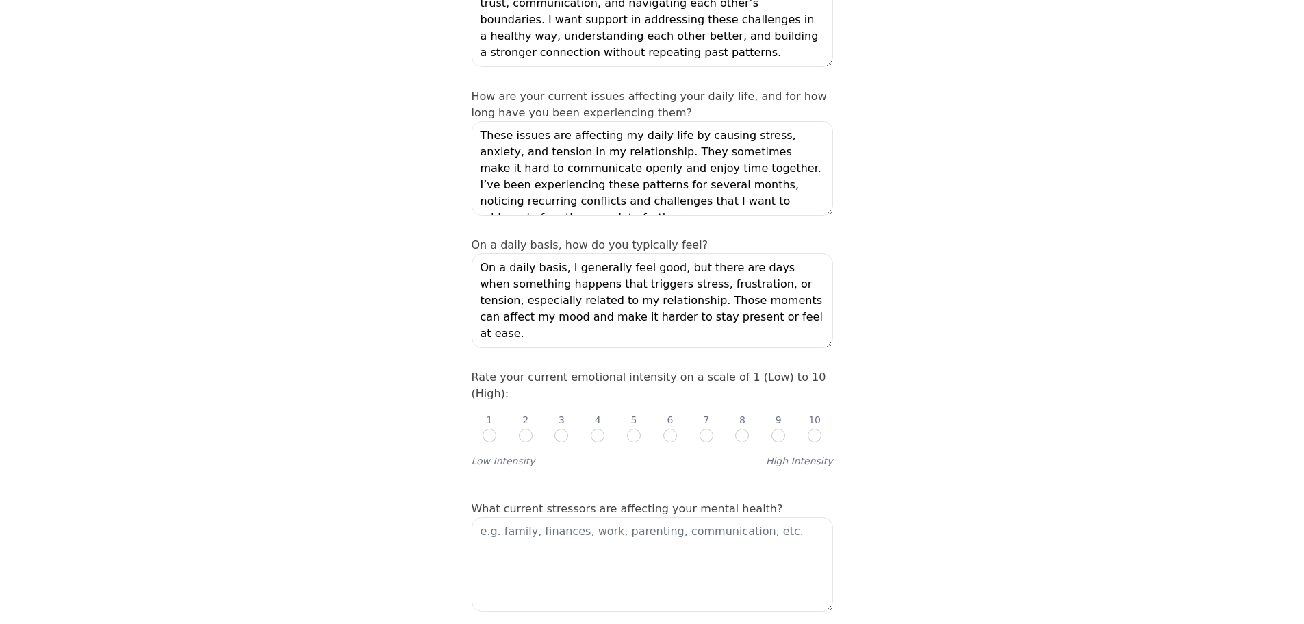
scroll to position [411, 0]
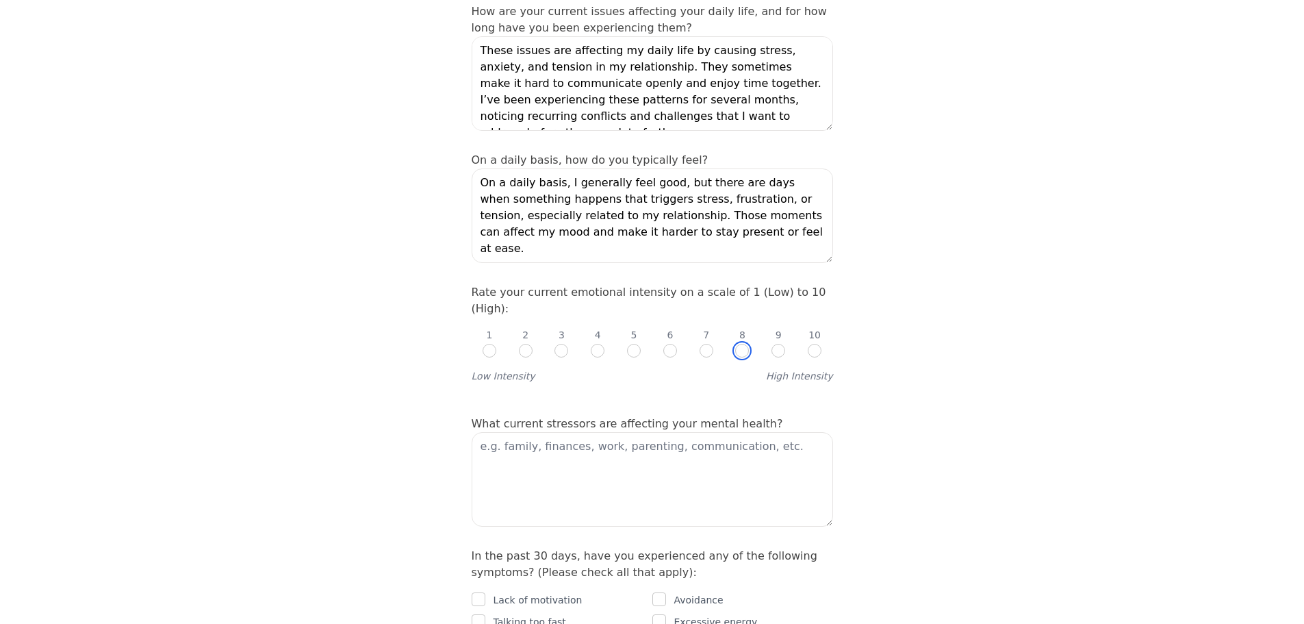
click at [739, 344] on input "radio" at bounding box center [742, 351] width 14 height 14
radio input "true"
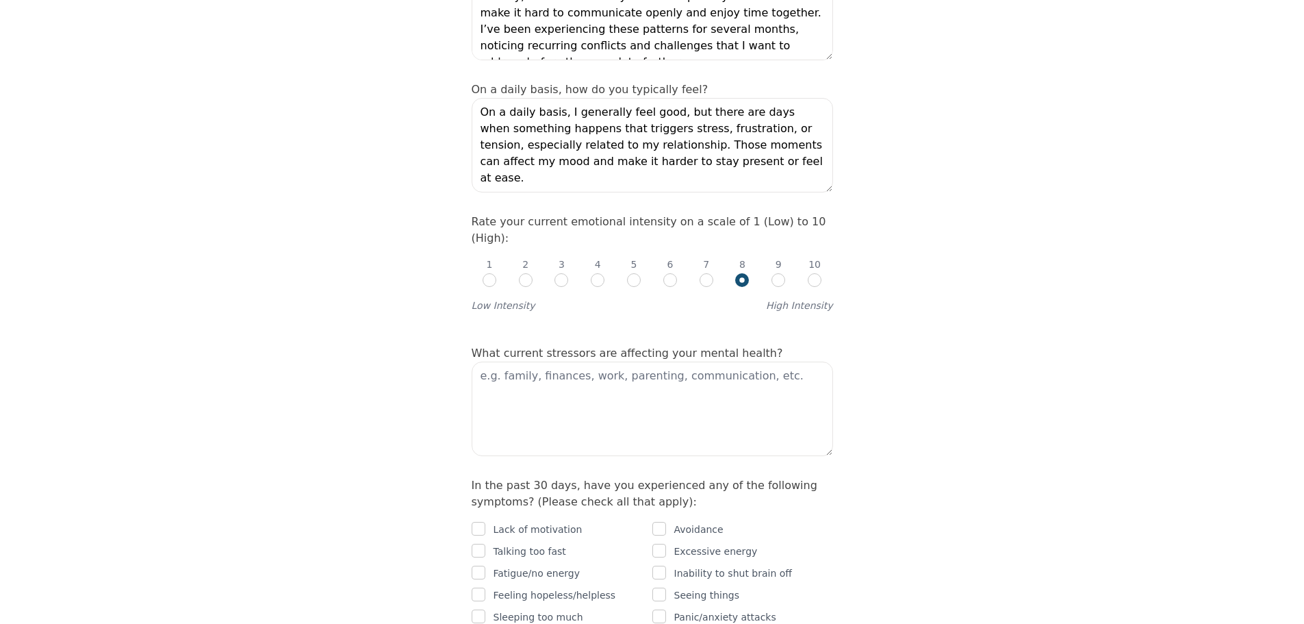
scroll to position [548, 0]
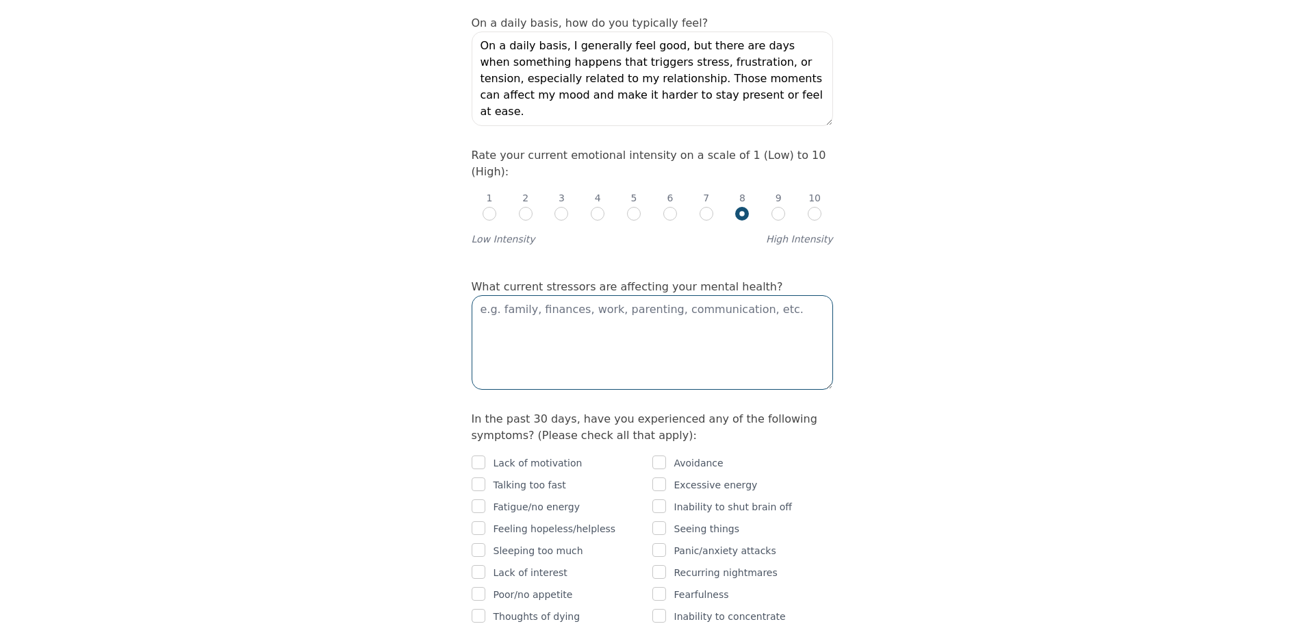
click at [562, 295] on textarea at bounding box center [652, 342] width 361 height 94
paste textarea ""Right now, my mental health is being affected by stressors related to immigrat…"
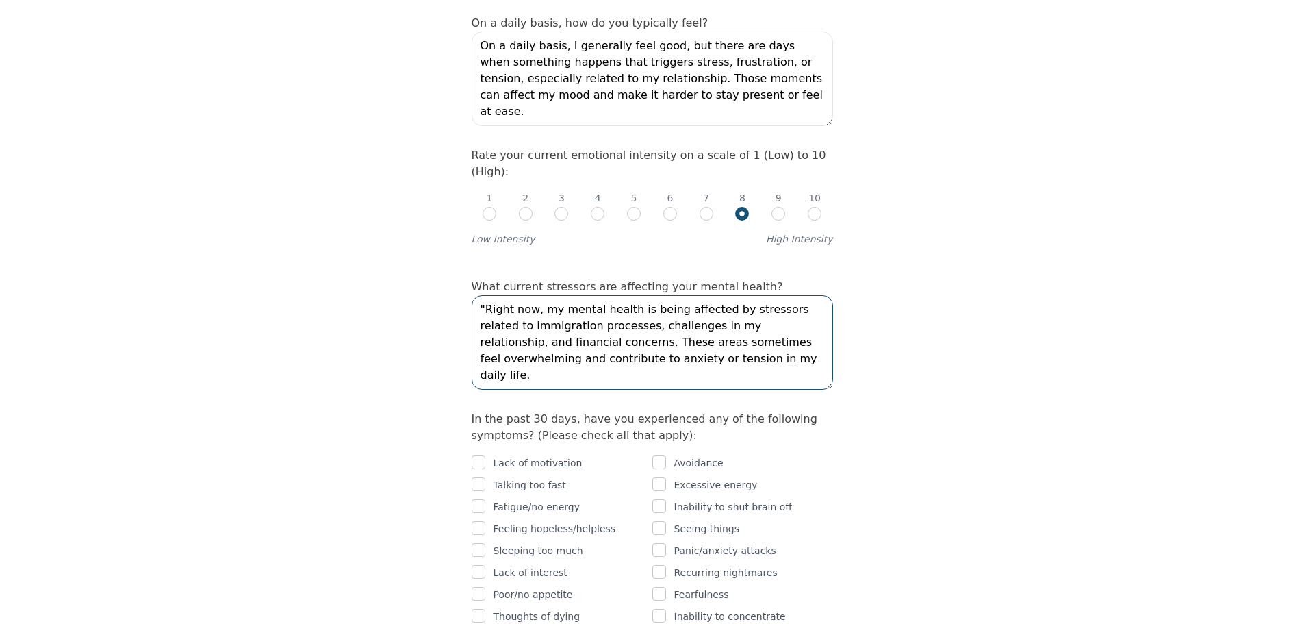
click at [483, 295] on textarea ""Right now, my mental health is being affected by stressors related to immigrat…" at bounding box center [652, 342] width 361 height 94
type textarea "Right now, my mental health is being affected by stressors related to immigrati…"
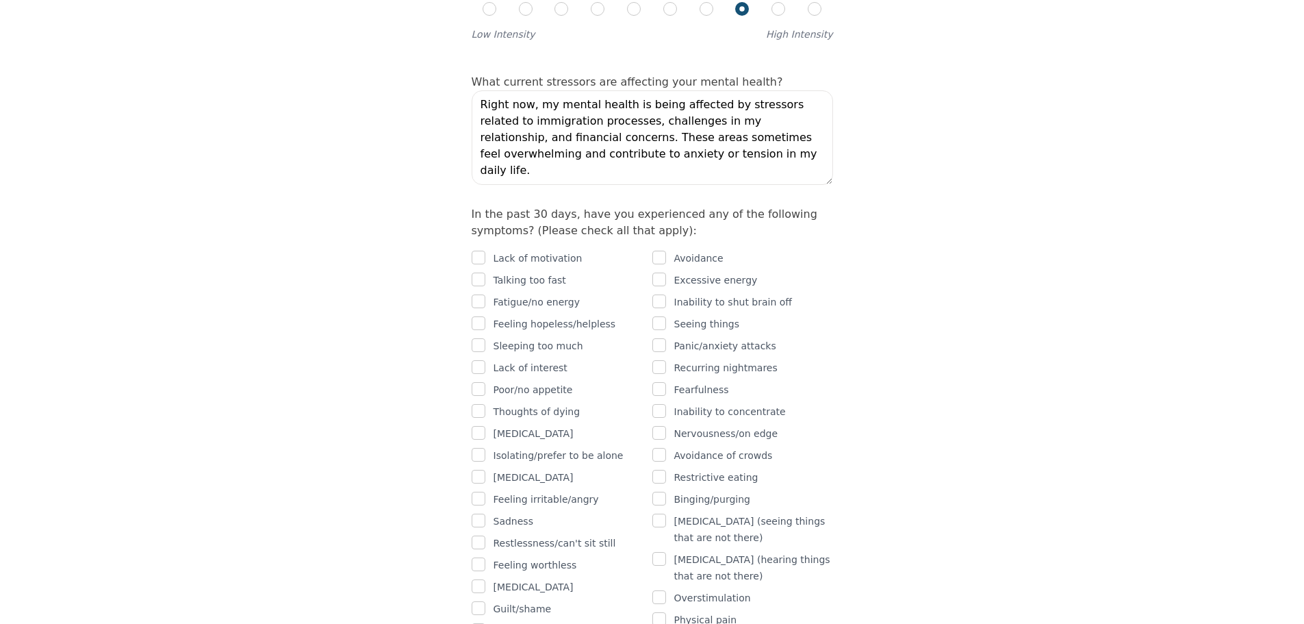
scroll to position [753, 0]
click at [482, 294] on input "checkbox" at bounding box center [479, 301] width 14 height 14
checkbox input "true"
click at [479, 447] on input "checkbox" at bounding box center [479, 454] width 14 height 14
checkbox input "true"
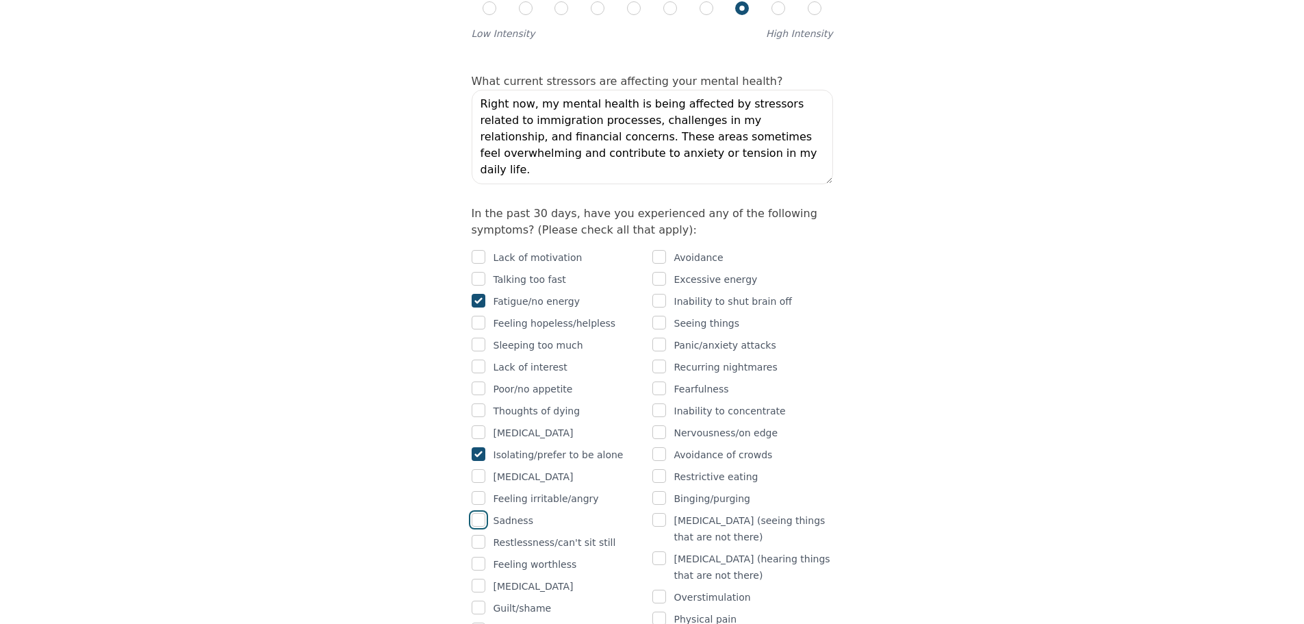
click at [477, 513] on input "checkbox" at bounding box center [479, 520] width 14 height 14
checkbox input "true"
click at [477, 491] on input "checkbox" at bounding box center [479, 498] width 14 height 14
checkbox input "true"
click at [663, 294] on input "checkbox" at bounding box center [659, 301] width 14 height 14
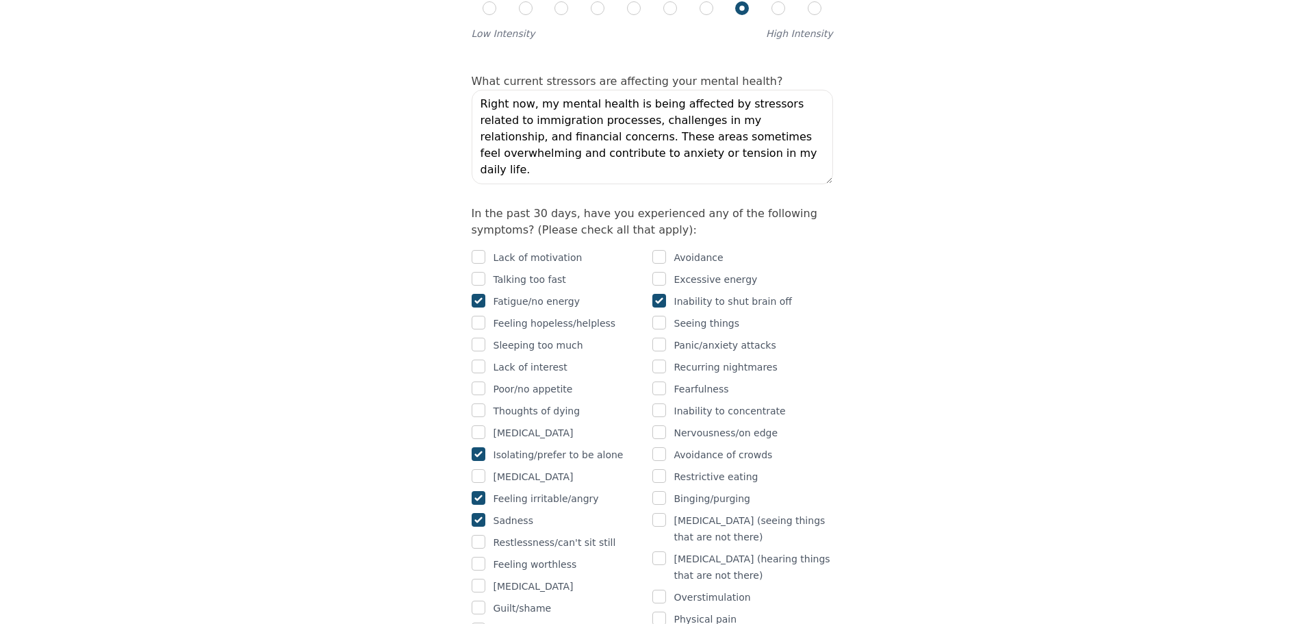
checkbox input "true"
click at [659, 403] on input "checkbox" at bounding box center [659, 410] width 14 height 14
checkbox input "true"
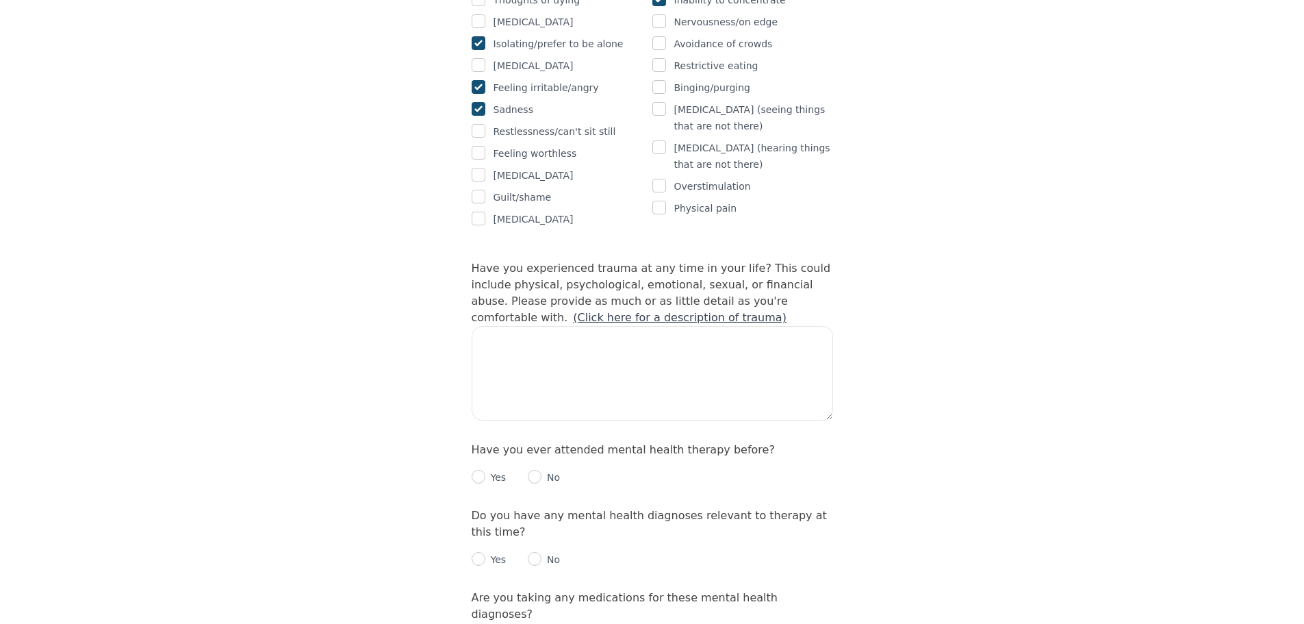
scroll to position [1232, 0]
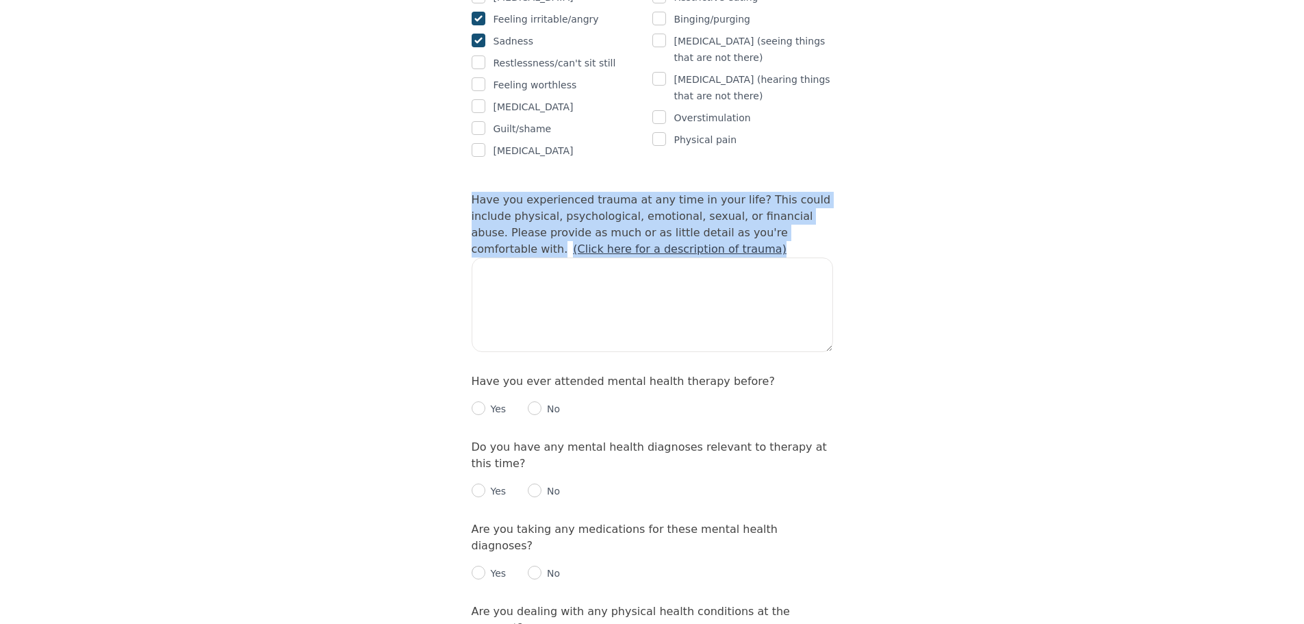
drag, startPoint x: 461, startPoint y: 118, endPoint x: 609, endPoint y: 178, distance: 160.0
click at [609, 178] on div "Intake Assessment for Maria Fernanda Melendez Gutierrez Part 2 of 2: Clinical S…" at bounding box center [652, 112] width 394 height 2578
copy label "Have you experienced trauma at any time in your life? This could include physic…"
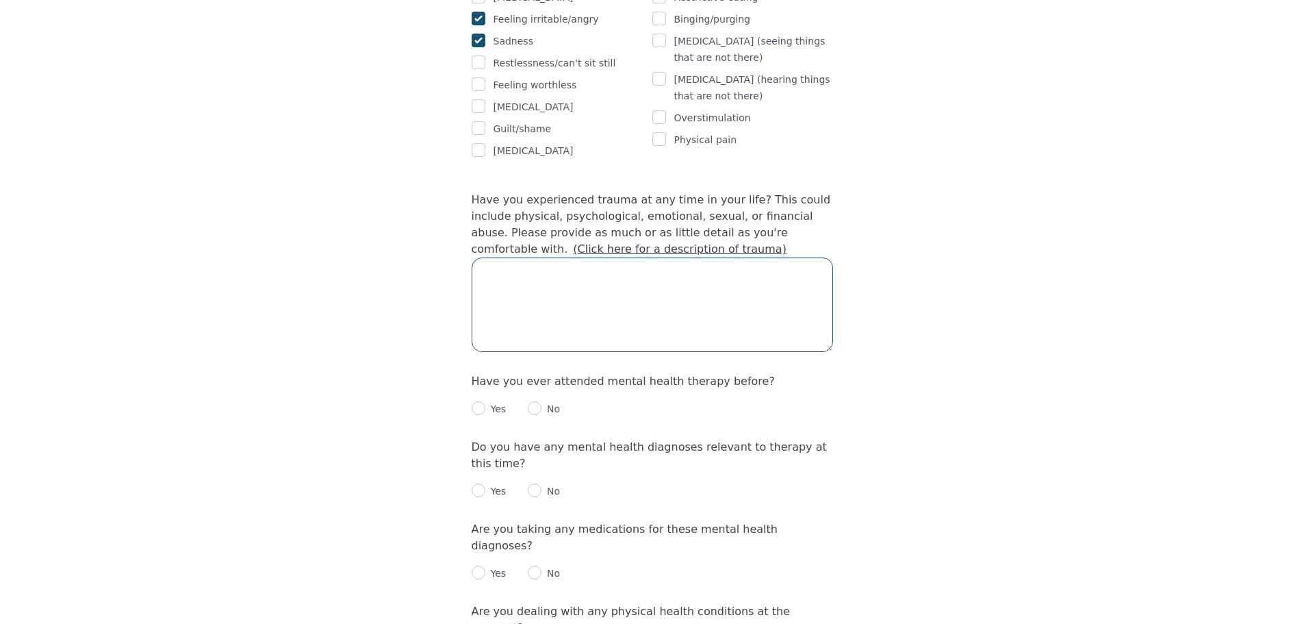
click at [520, 257] on textarea at bounding box center [652, 304] width 361 height 94
paste textarea "Yes, I have experienced trauma. My mother’s cancer and her passing were very di…"
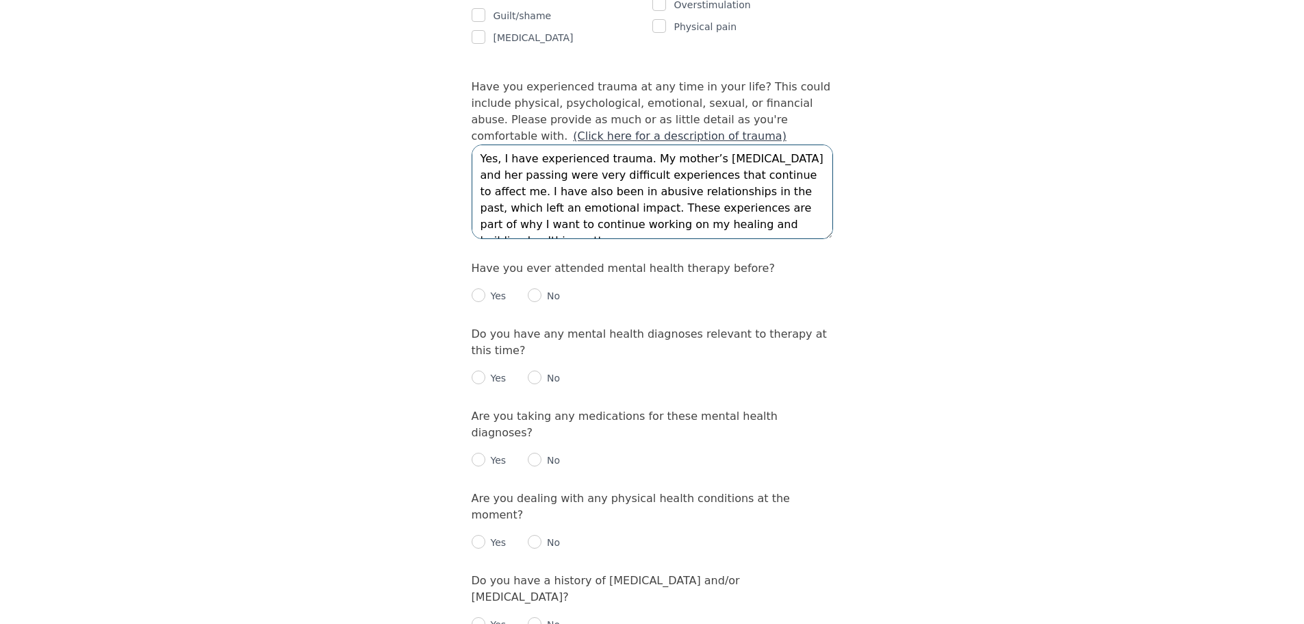
scroll to position [1369, 0]
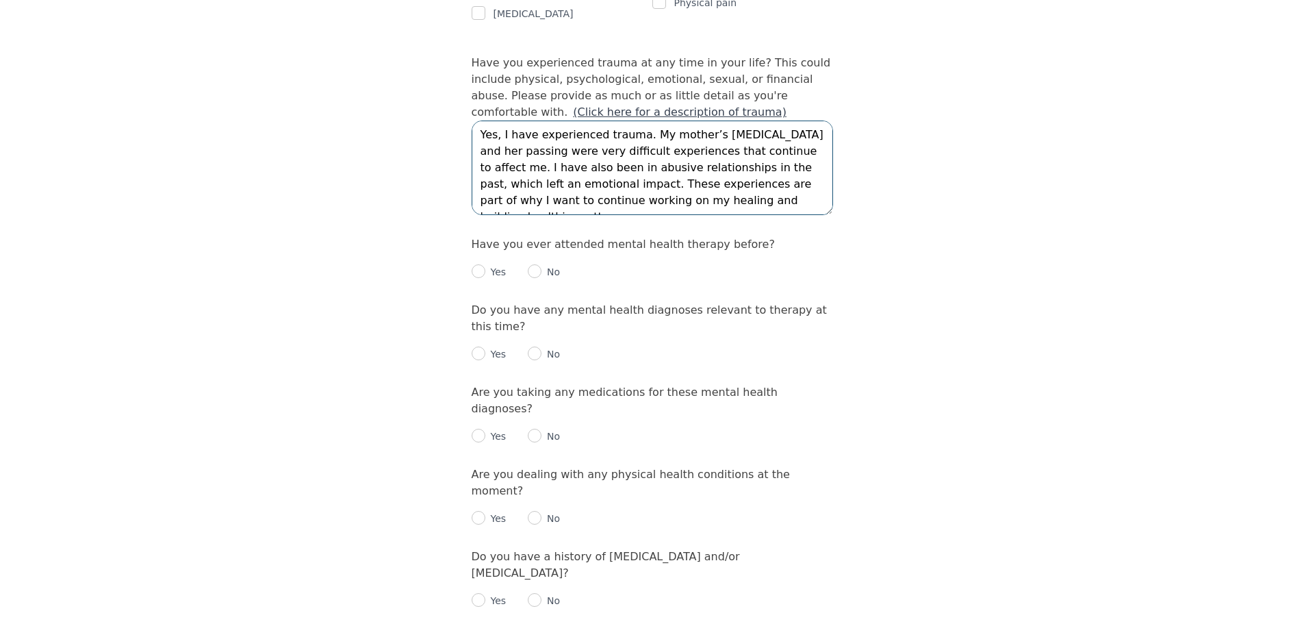
type textarea "Yes, I have experienced trauma. My mother’s cancer and her passing were very di…"
click at [479, 264] on input "radio" at bounding box center [479, 271] width 14 height 14
radio input "true"
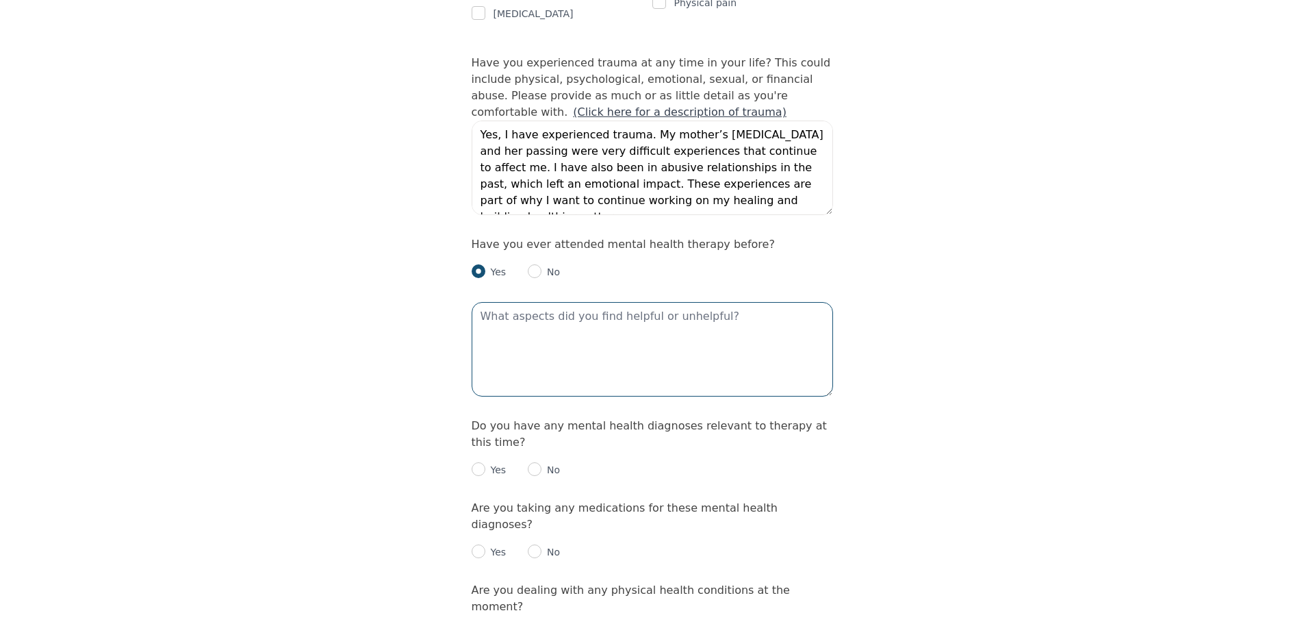
click at [499, 302] on textarea at bounding box center [652, 349] width 361 height 94
paste textarea "emdr therapy"
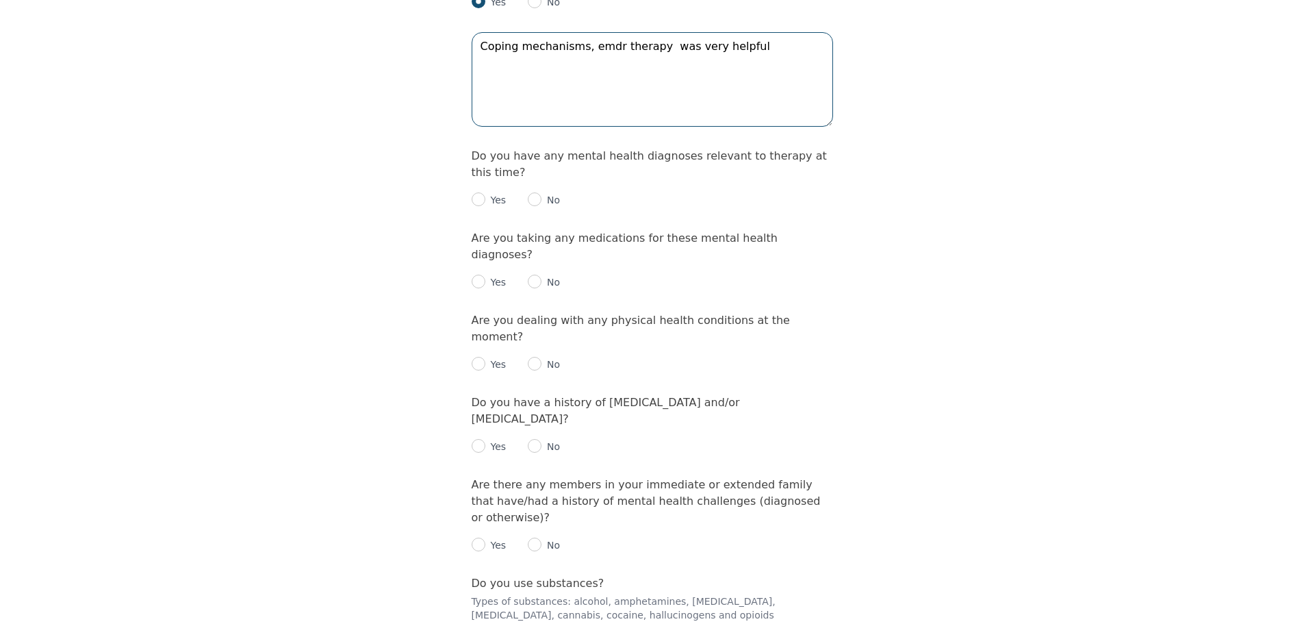
scroll to position [1643, 0]
type textarea "Coping mechanisms, emdr therapy was very helpful"
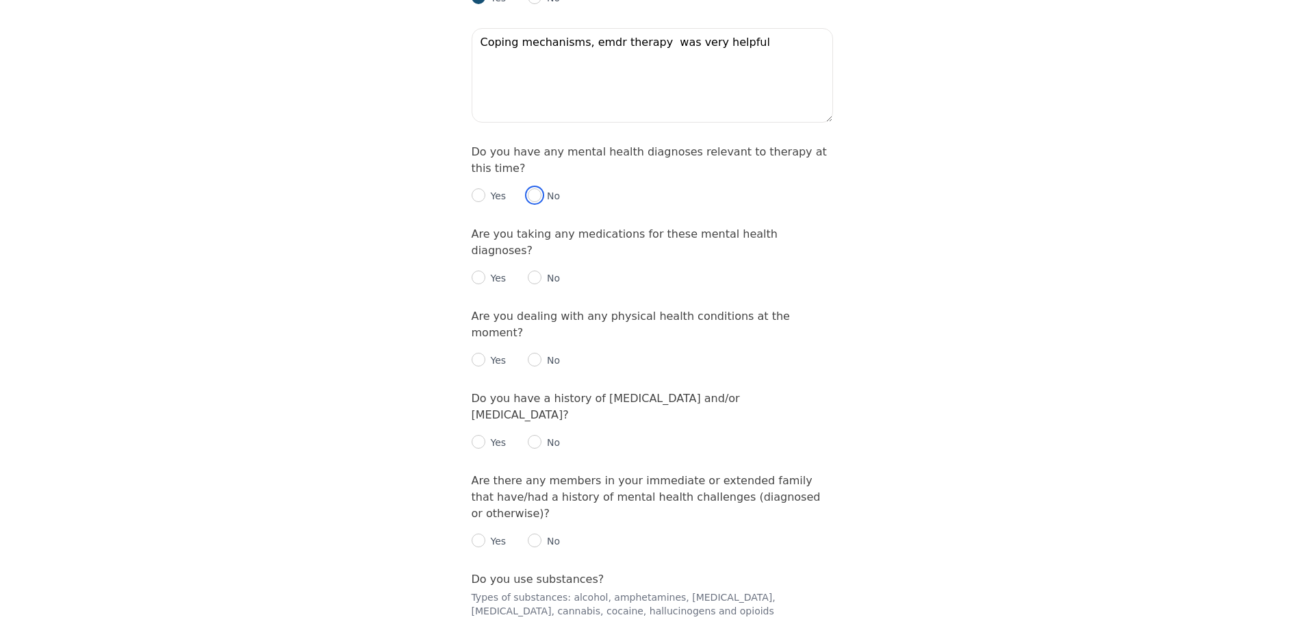
click at [533, 188] on input "radio" at bounding box center [535, 195] width 14 height 14
radio input "true"
click at [535, 270] on input "radio" at bounding box center [535, 277] width 14 height 14
radio input "true"
click at [537, 353] on input "radio" at bounding box center [535, 360] width 14 height 14
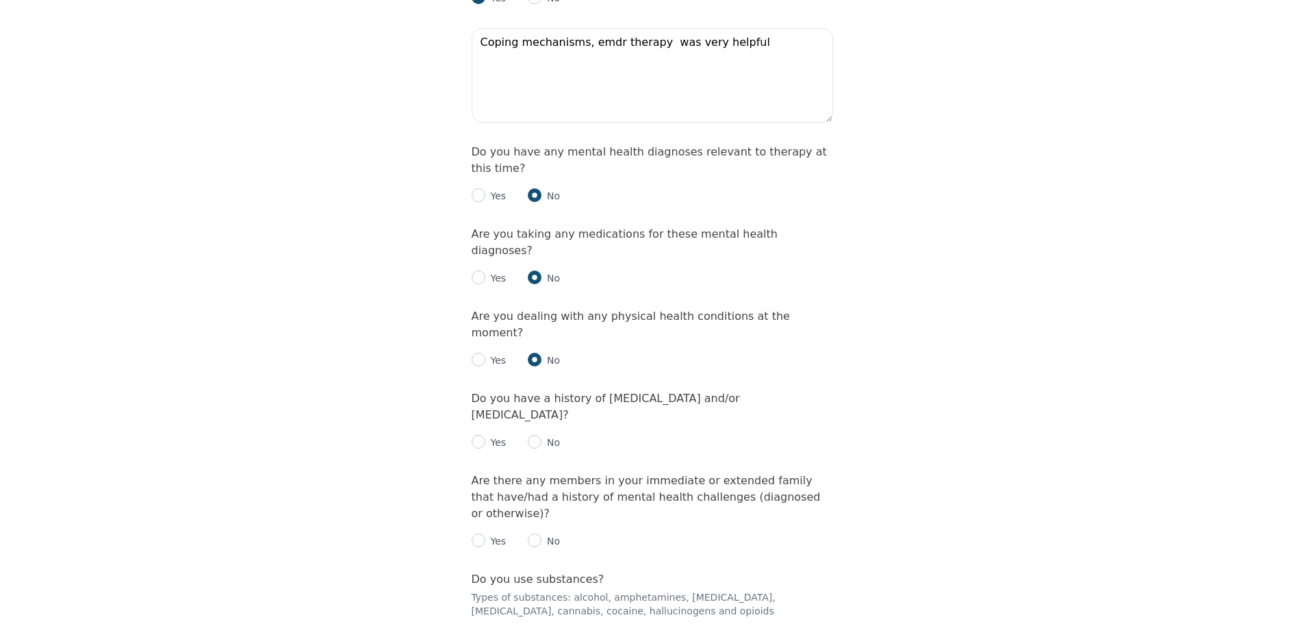
radio input "true"
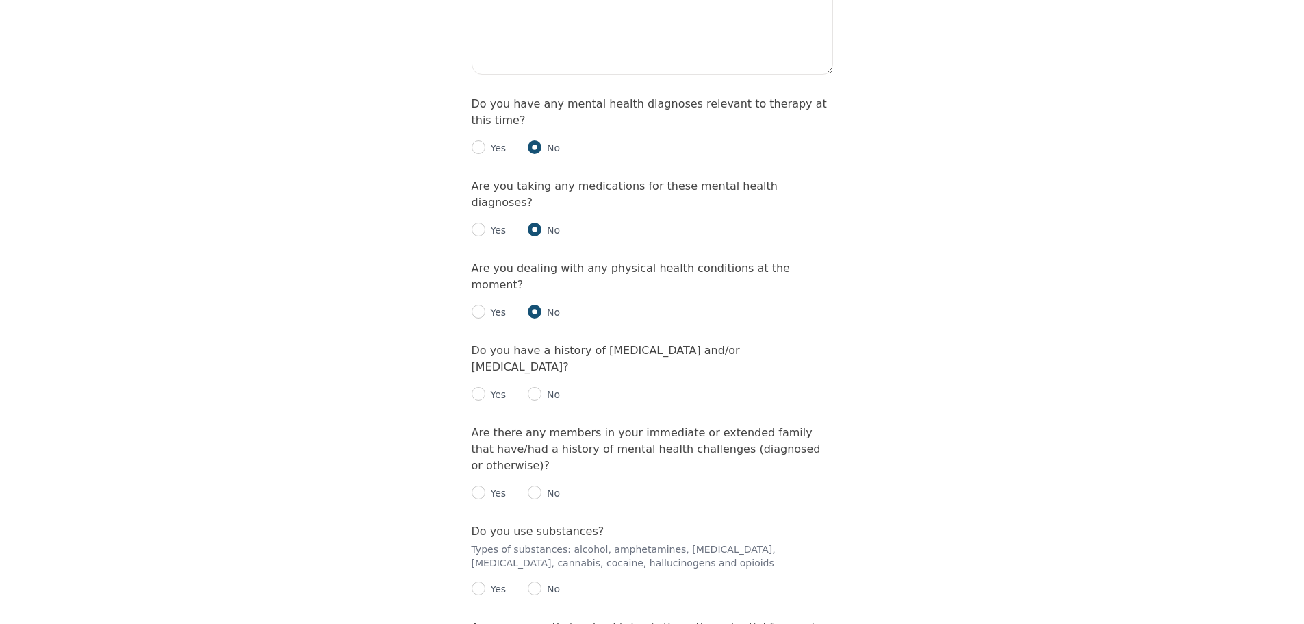
scroll to position [1711, 0]
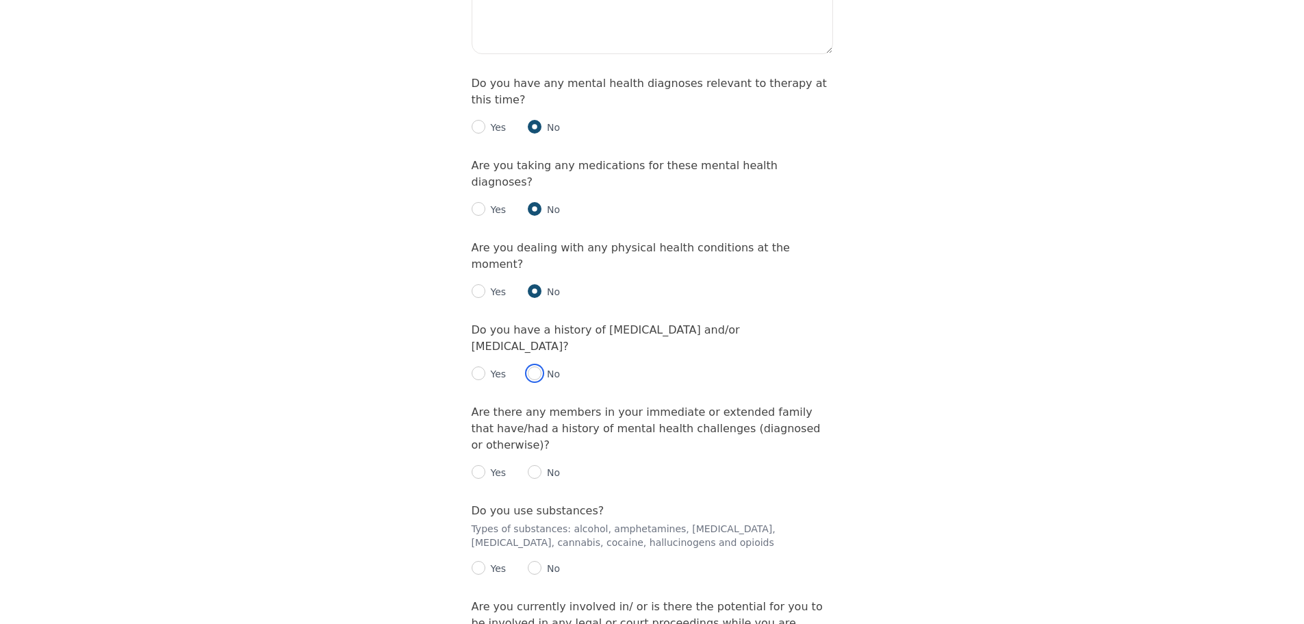
click at [537, 366] on input "radio" at bounding box center [535, 373] width 14 height 14
radio input "true"
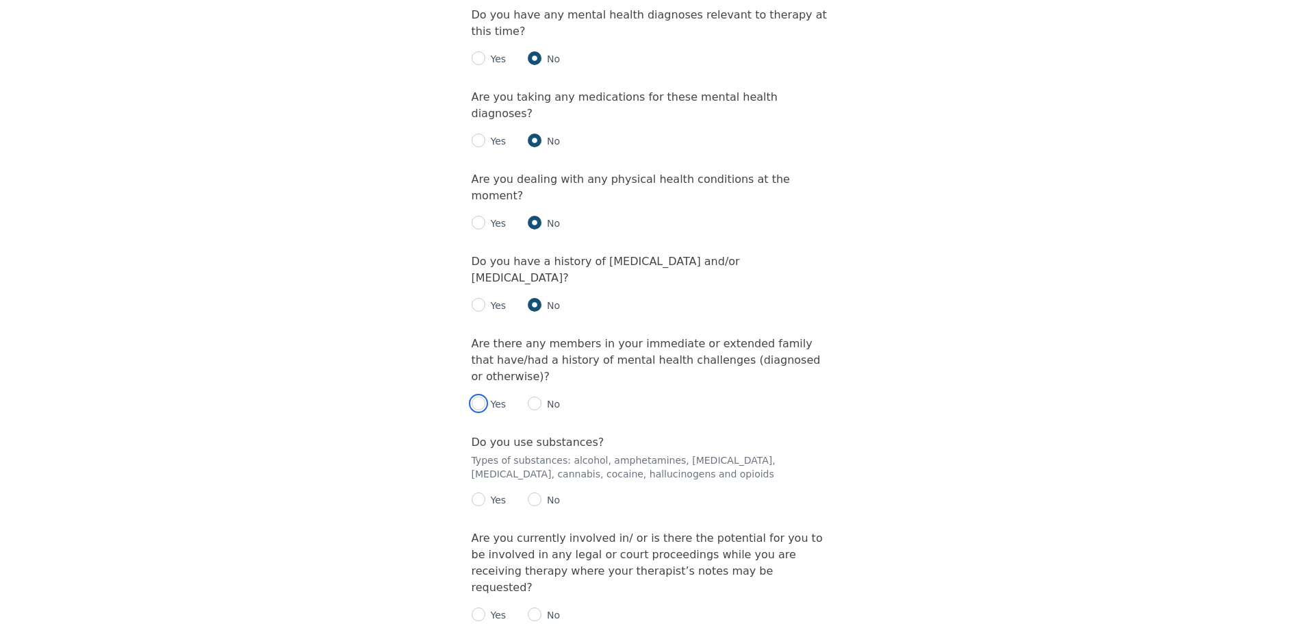
click at [472, 396] on input "radio" at bounding box center [479, 403] width 14 height 14
radio input "true"
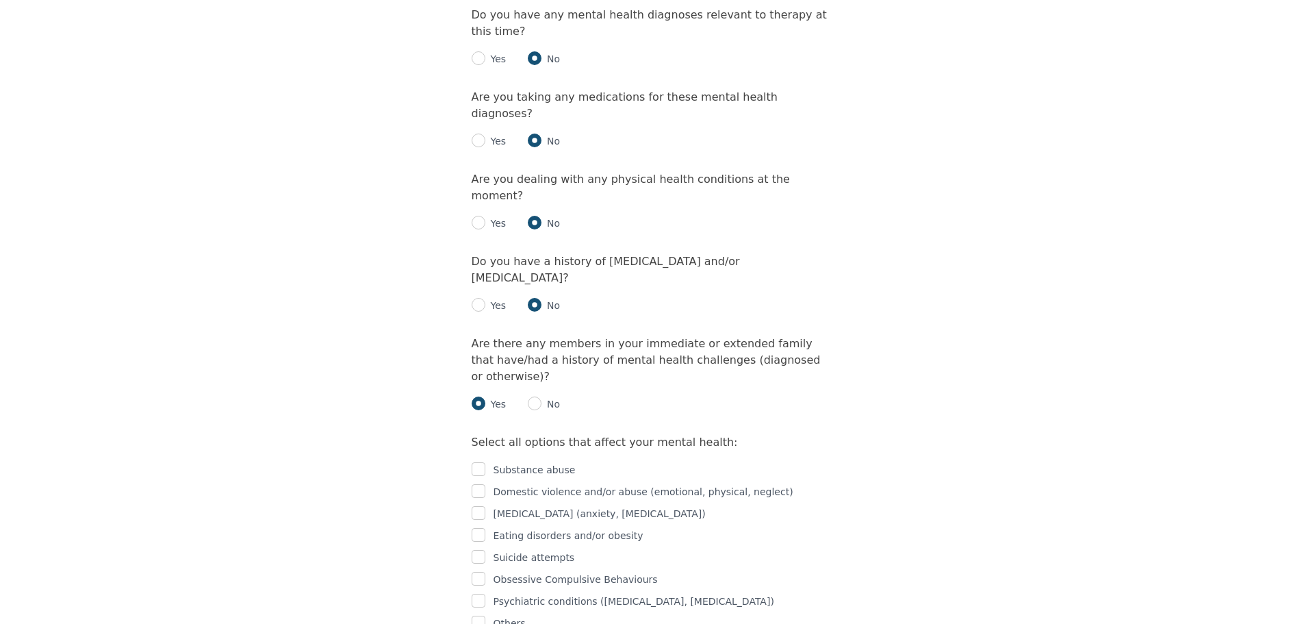
scroll to position [1848, 0]
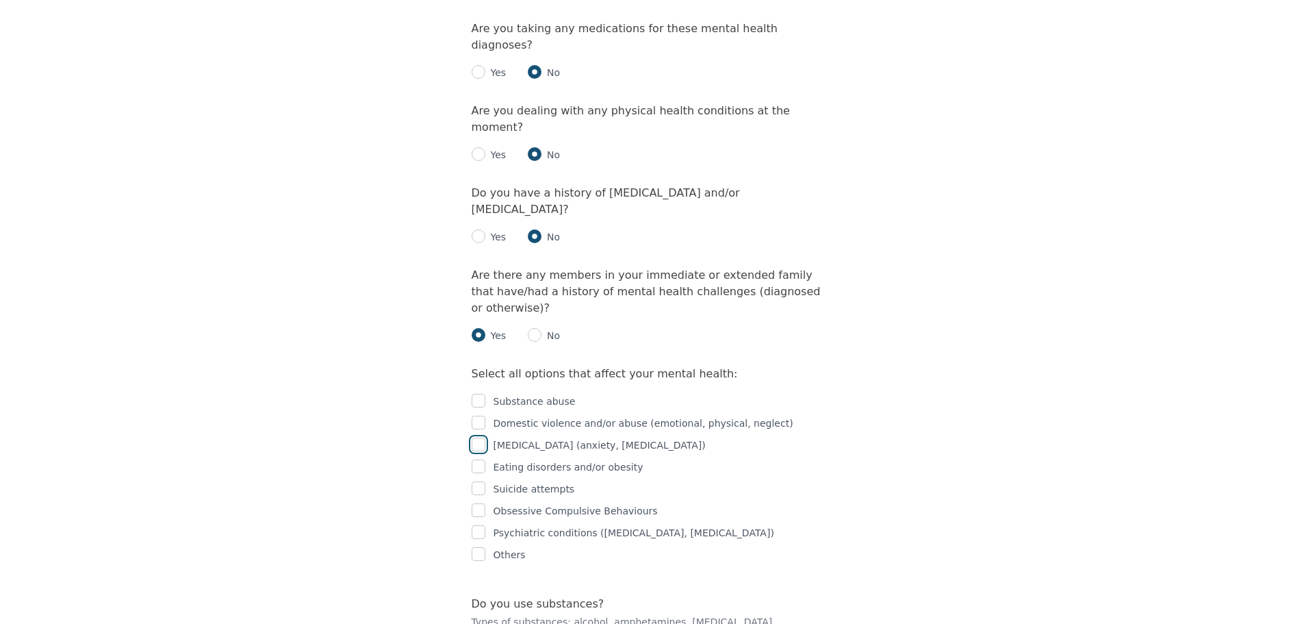
click at [479, 437] on input "checkbox" at bounding box center [479, 444] width 14 height 14
checkbox input "true"
click at [479, 481] on input "checkbox" at bounding box center [479, 488] width 14 height 14
checkbox input "true"
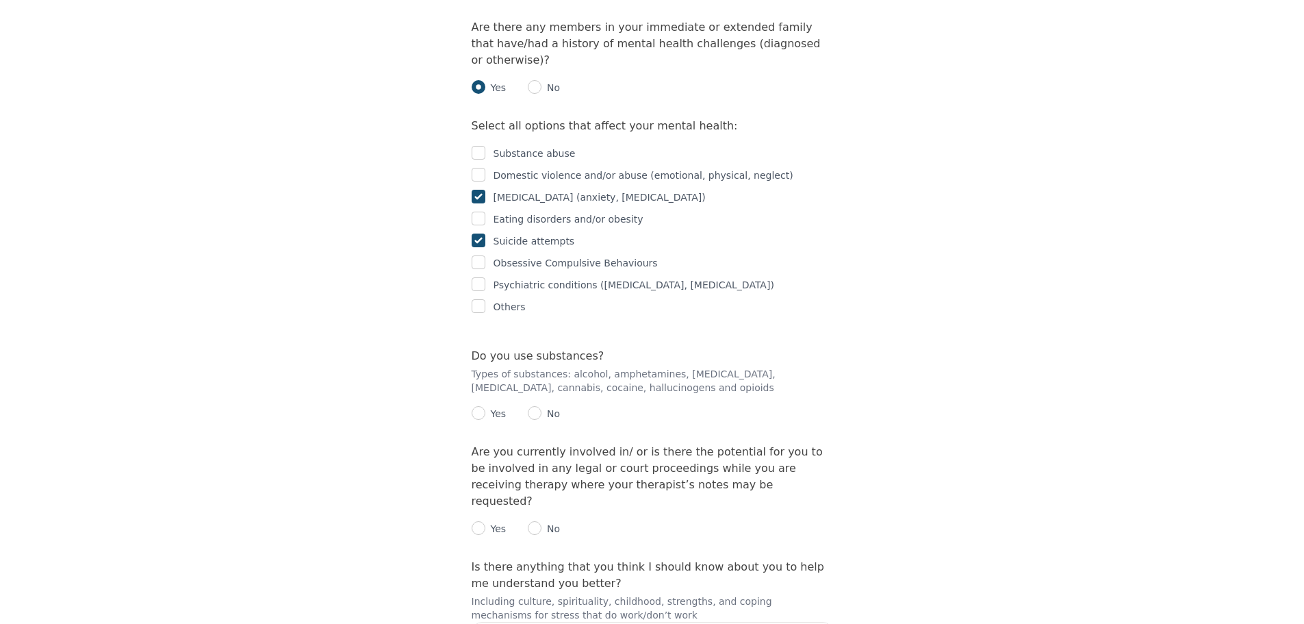
scroll to position [2122, 0]
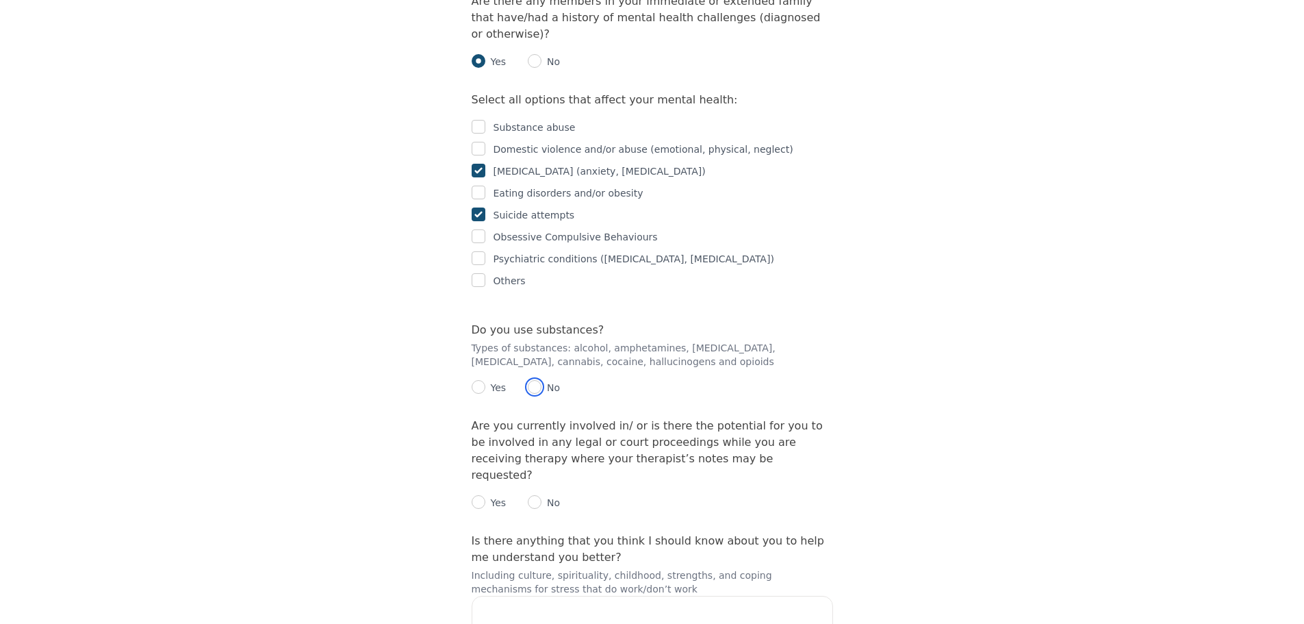
click at [538, 380] on input "radio" at bounding box center [535, 387] width 14 height 14
radio input "true"
click at [542, 496] on p "No" at bounding box center [551, 503] width 18 height 14
click at [540, 494] on div "No" at bounding box center [544, 502] width 32 height 16
click at [537, 494] on div "No" at bounding box center [544, 502] width 32 height 16
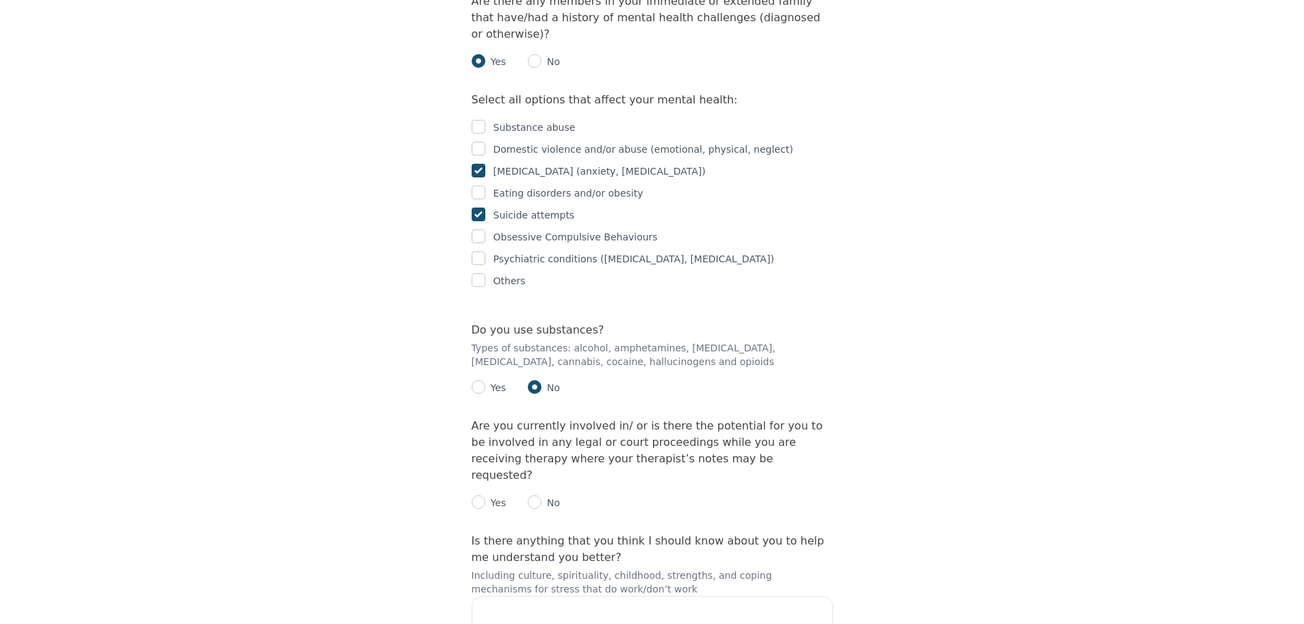
click at [543, 496] on p "No" at bounding box center [551, 503] width 18 height 14
click at [533, 495] on input "radio" at bounding box center [535, 502] width 14 height 14
radio input "true"
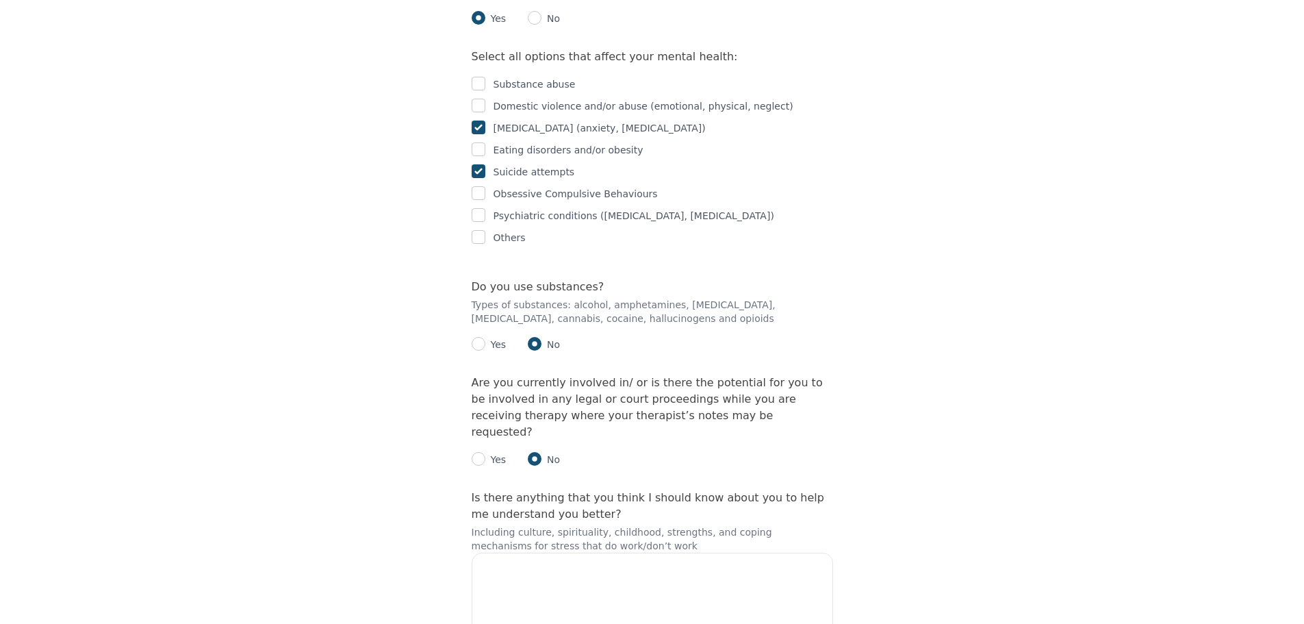
scroll to position [2216, 0]
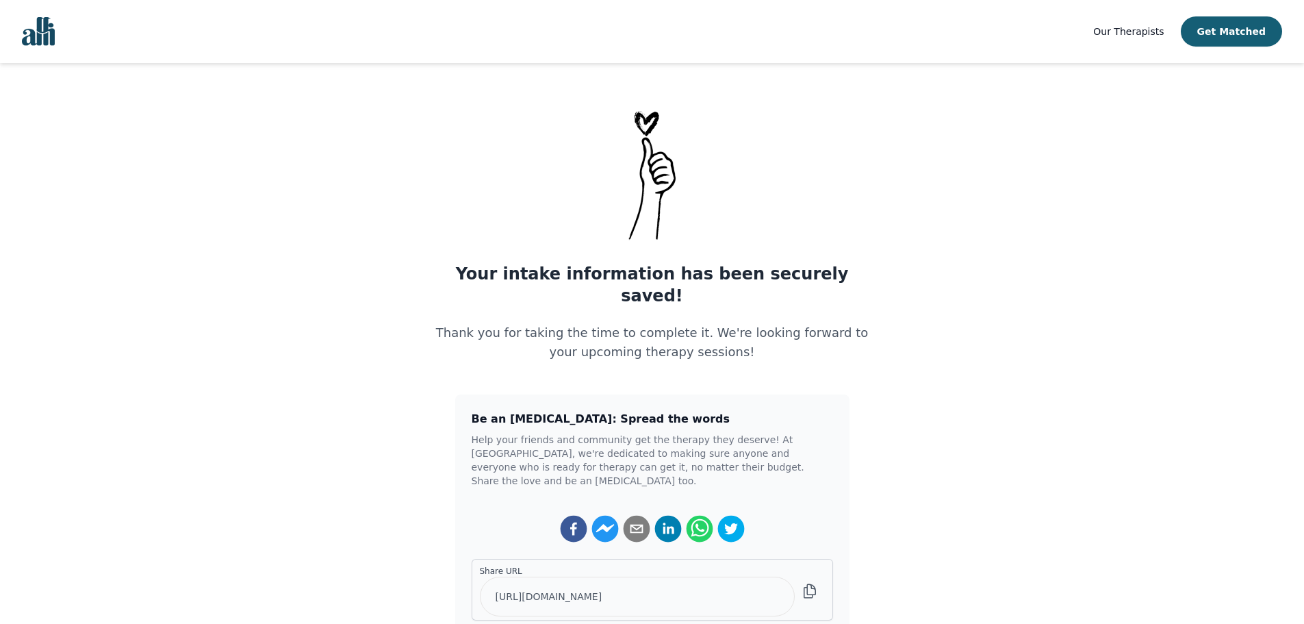
click at [51, 24] on img "Global" at bounding box center [38, 31] width 33 height 29
